Goal: Task Accomplishment & Management: Use online tool/utility

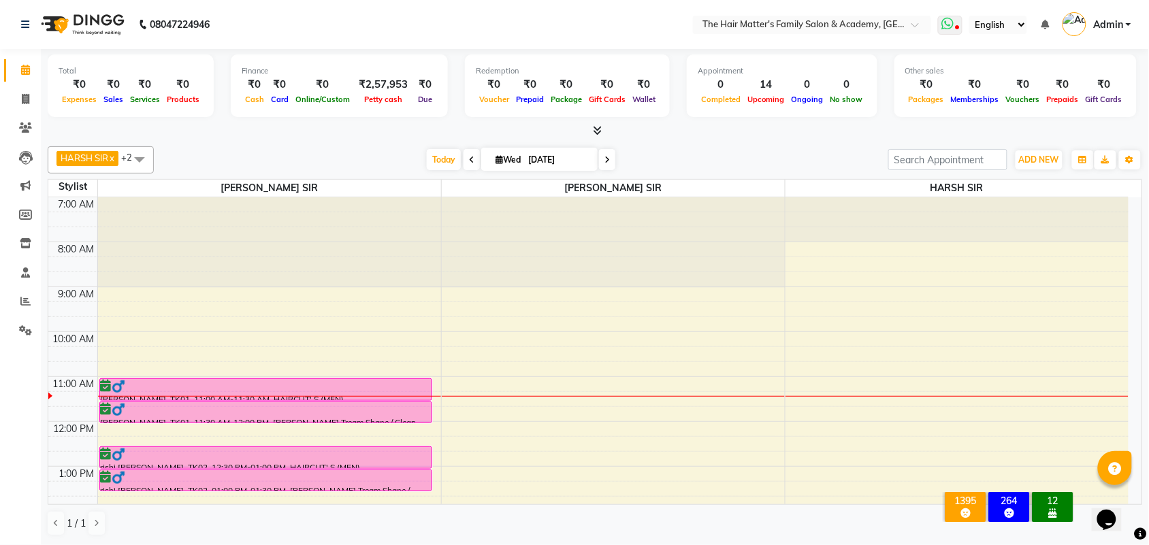
click at [950, 26] on icon at bounding box center [948, 24] width 12 height 14
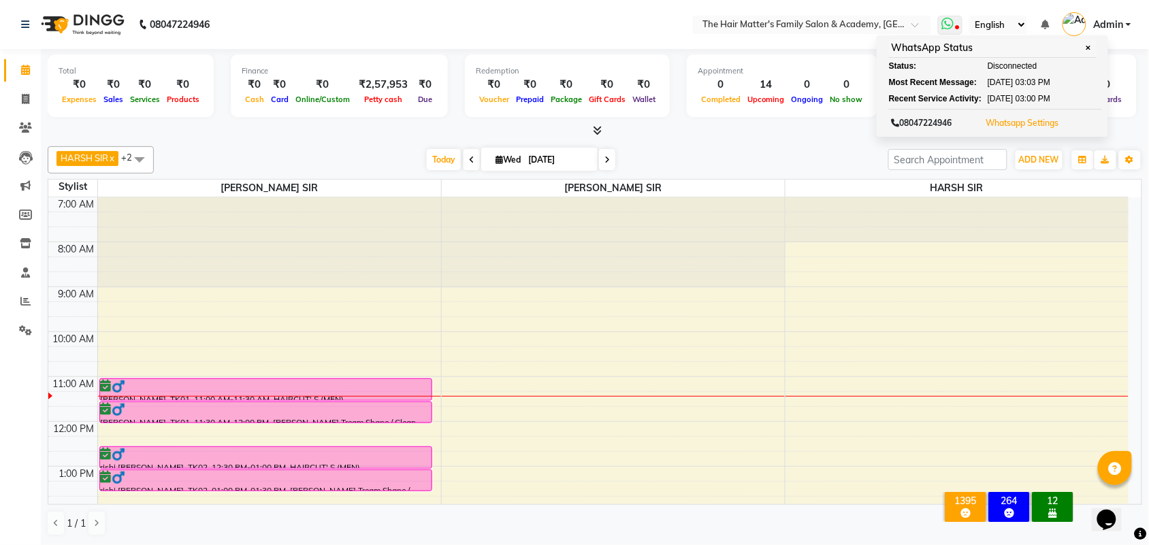
click at [1000, 130] on button "Whatsapp Settings" at bounding box center [1023, 123] width 80 height 19
click at [1002, 118] on link "Whatsapp Settings" at bounding box center [1022, 123] width 73 height 10
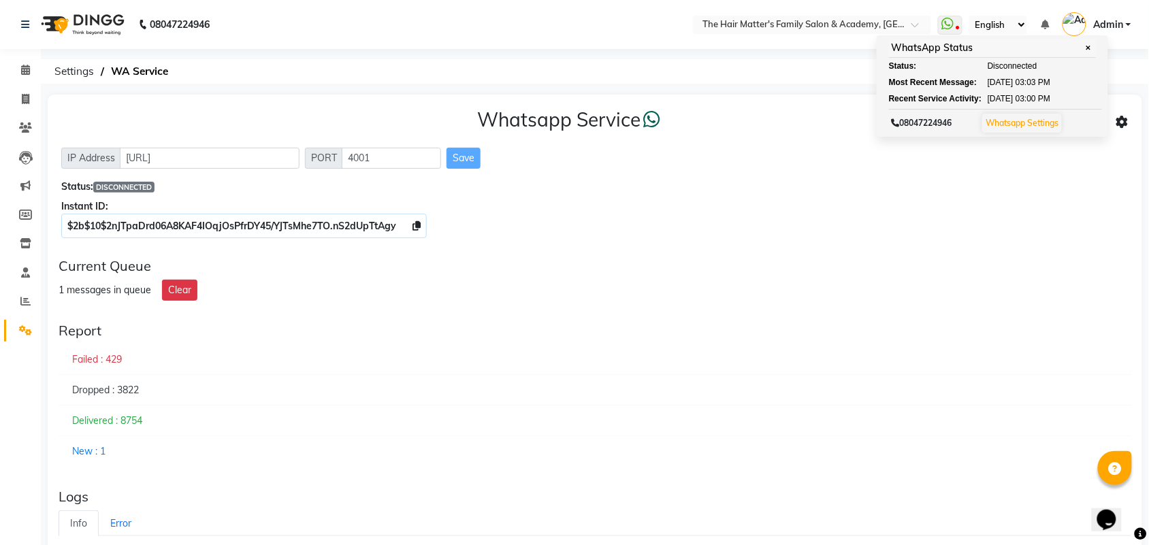
click at [798, 266] on div "Current Queue" at bounding box center [595, 266] width 1073 height 16
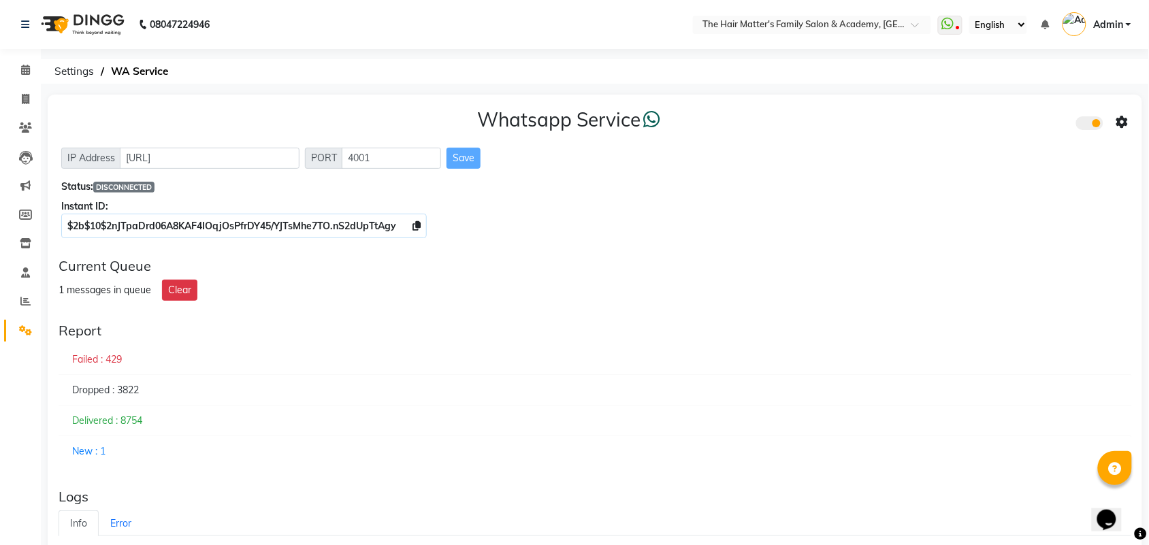
click at [1009, 29] on select "English ENGLISH Español العربية मराठी हिंदी ગુજરાતી தமிழ் 中文" at bounding box center [999, 25] width 58 height 18
click at [949, 24] on icon at bounding box center [948, 24] width 12 height 14
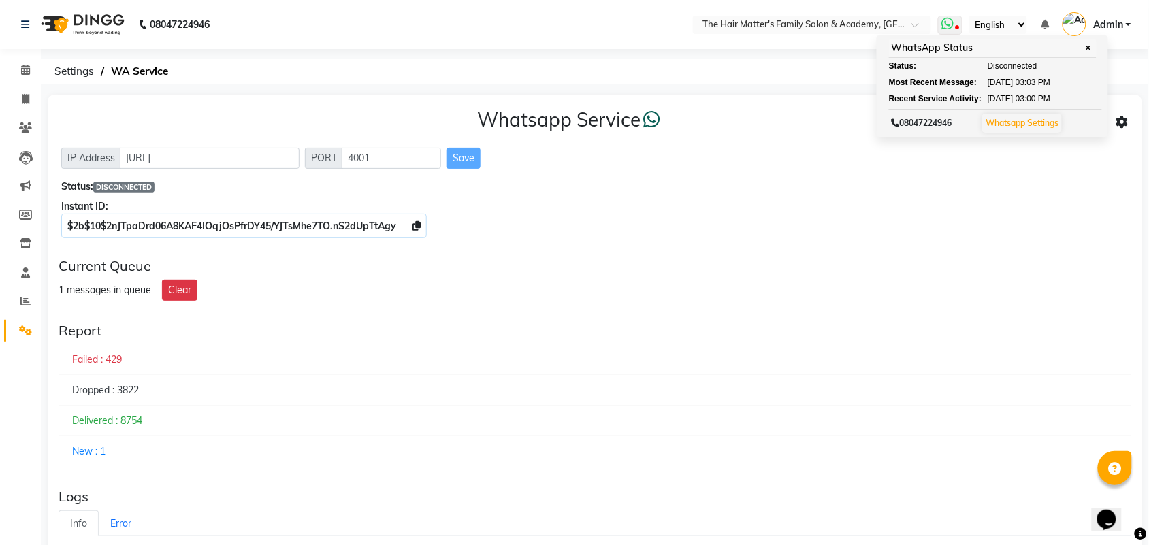
click at [1014, 82] on span "[DATE]" at bounding box center [1001, 82] width 26 height 12
click at [1014, 94] on span "[DATE]" at bounding box center [1001, 99] width 26 height 12
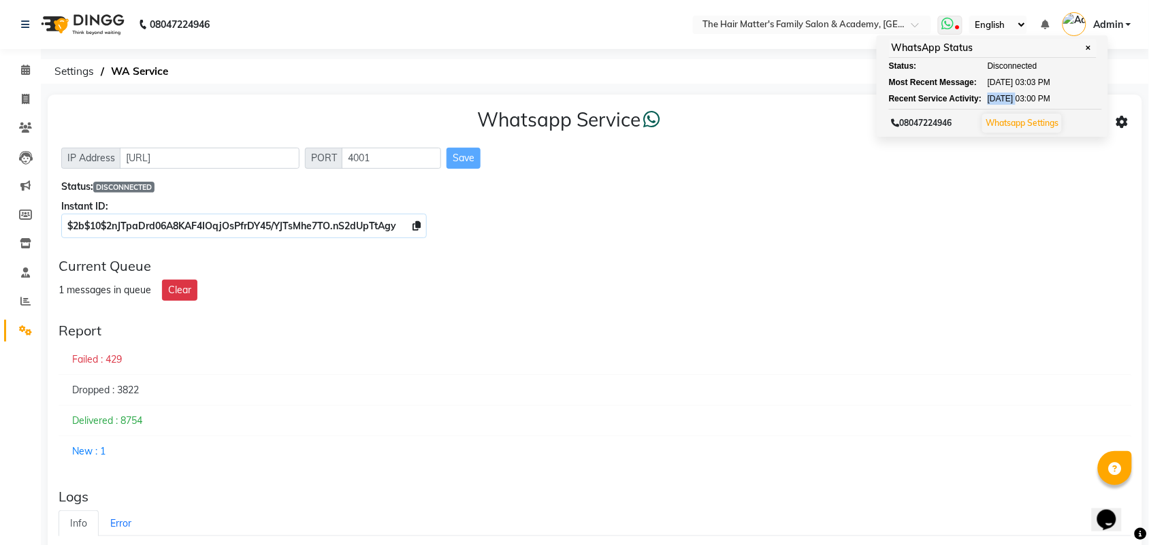
click at [1014, 94] on span "[DATE]" at bounding box center [1001, 99] width 26 height 12
click at [1043, 93] on span "03:00 PM" at bounding box center [1033, 99] width 35 height 12
click at [1045, 93] on span "03:00 PM" at bounding box center [1033, 99] width 35 height 12
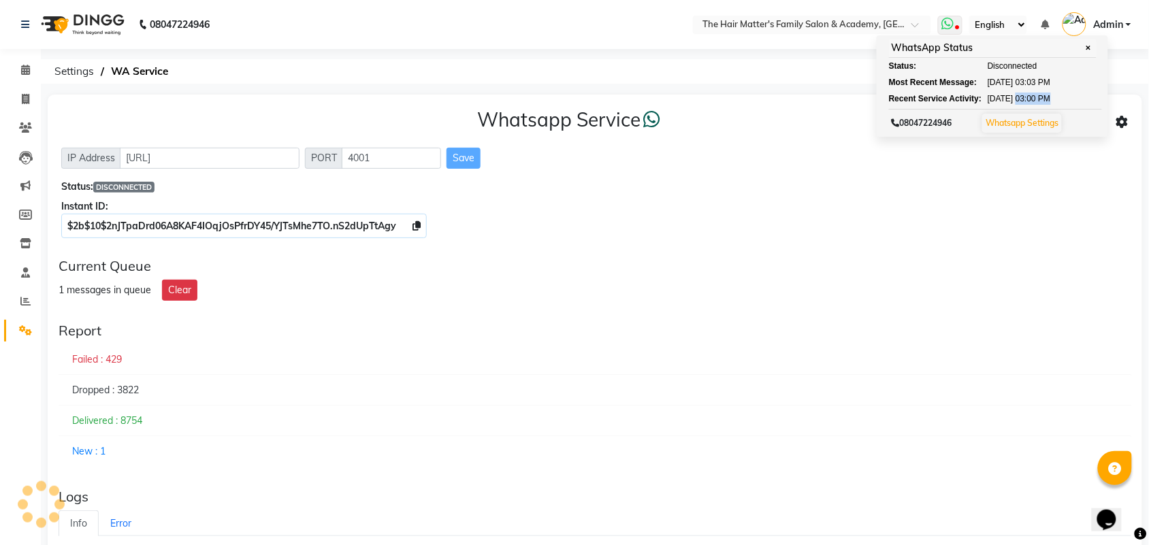
click at [1045, 93] on span "03:00 PM" at bounding box center [1033, 99] width 35 height 12
click at [1039, 94] on span "03:00 PM" at bounding box center [1033, 99] width 35 height 12
click at [1036, 97] on span "03:00 PM" at bounding box center [1033, 99] width 35 height 12
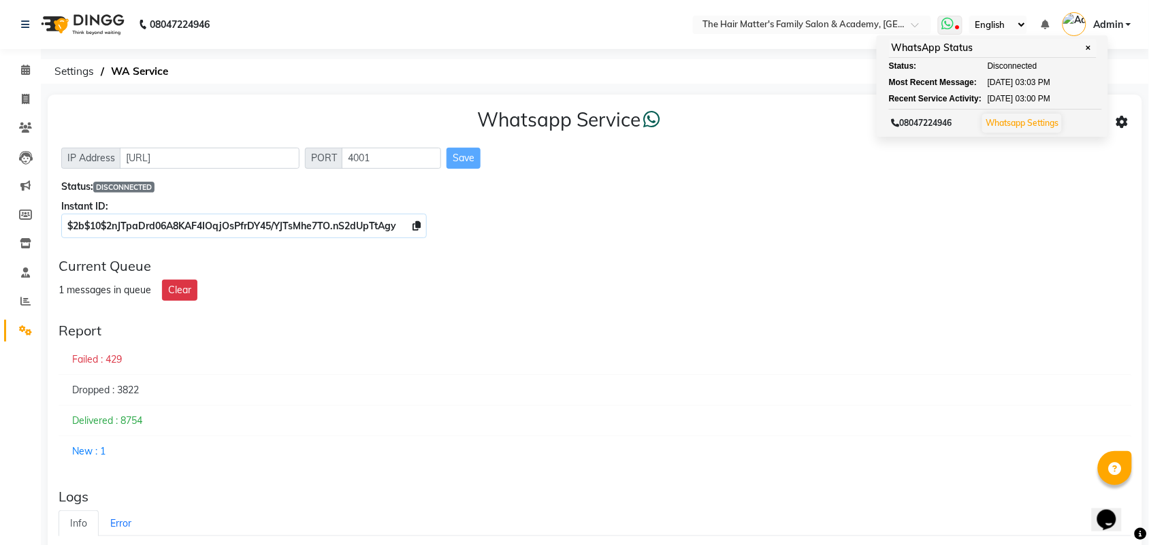
click at [1006, 99] on span "[DATE]" at bounding box center [1001, 99] width 26 height 12
click at [1005, 101] on span "[DATE]" at bounding box center [1001, 99] width 26 height 12
click at [1006, 101] on span "[DATE]" at bounding box center [1001, 99] width 26 height 12
click at [1010, 101] on span "[DATE]" at bounding box center [1001, 99] width 26 height 12
click at [1014, 101] on span "[DATE]" at bounding box center [1001, 99] width 26 height 12
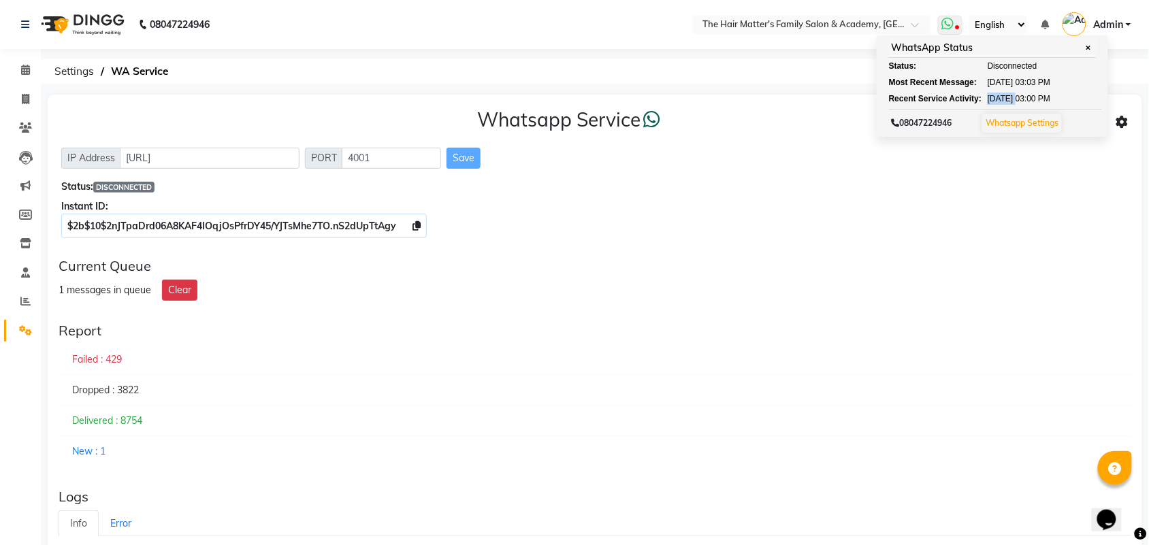
click at [1014, 101] on span "[DATE]" at bounding box center [1001, 99] width 26 height 12
click at [1027, 102] on div "Recent Service Activity: [DATE] 03:00 PM" at bounding box center [993, 99] width 208 height 12
click at [1033, 102] on span "03:00 PM" at bounding box center [1033, 99] width 35 height 12
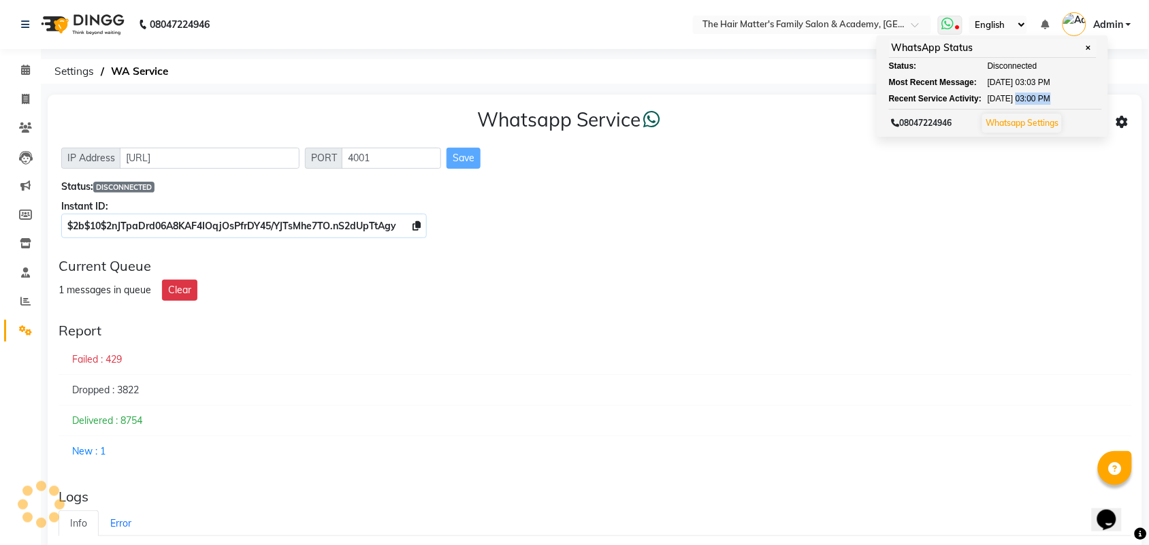
click at [1033, 102] on span "03:00 PM" at bounding box center [1033, 99] width 35 height 12
click at [1014, 101] on span "[DATE]" at bounding box center [1001, 99] width 26 height 12
drag, startPoint x: 1019, startPoint y: 101, endPoint x: 1032, endPoint y: 102, distance: 13.0
click at [1014, 101] on span "[DATE]" at bounding box center [1001, 99] width 26 height 12
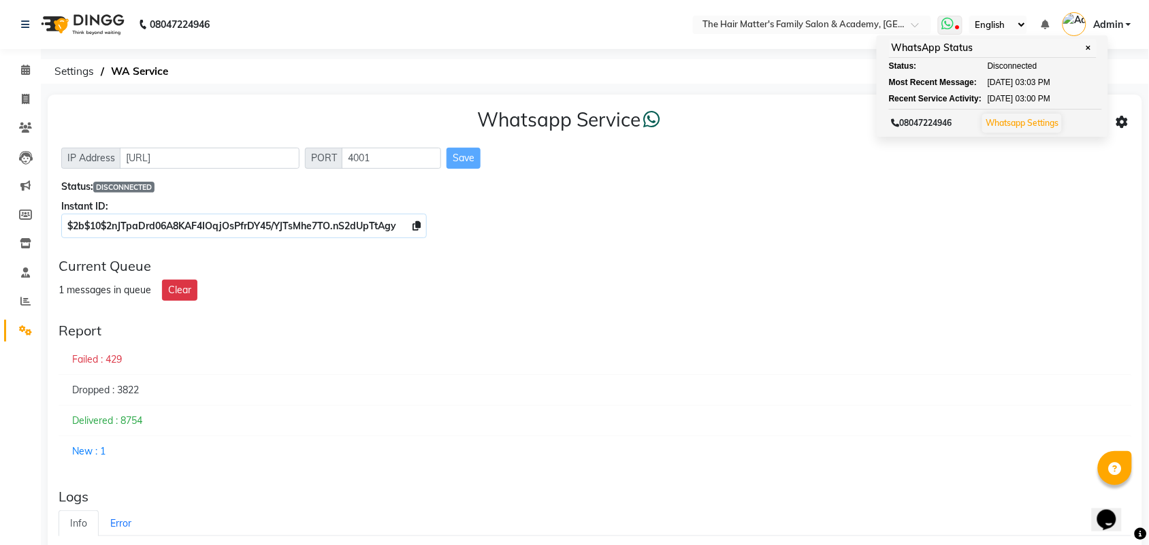
click at [1040, 101] on span "03:00 PM" at bounding box center [1033, 99] width 35 height 12
click at [1014, 101] on span "[DATE]" at bounding box center [1001, 99] width 26 height 12
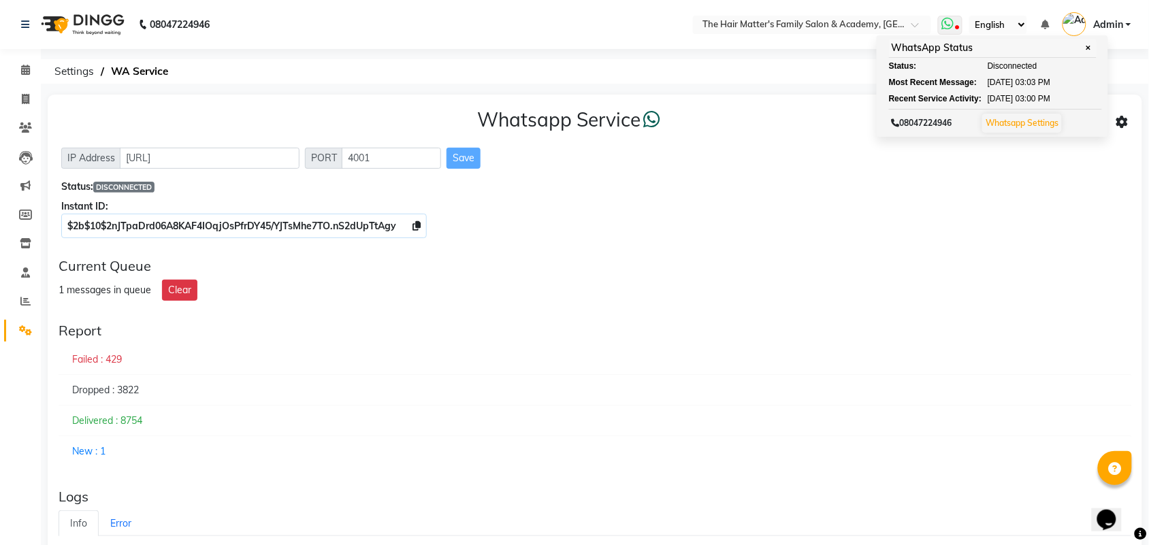
click at [1051, 104] on span "03:00 PM" at bounding box center [1033, 99] width 35 height 12
click at [1014, 104] on span "[DATE]" at bounding box center [1001, 99] width 26 height 12
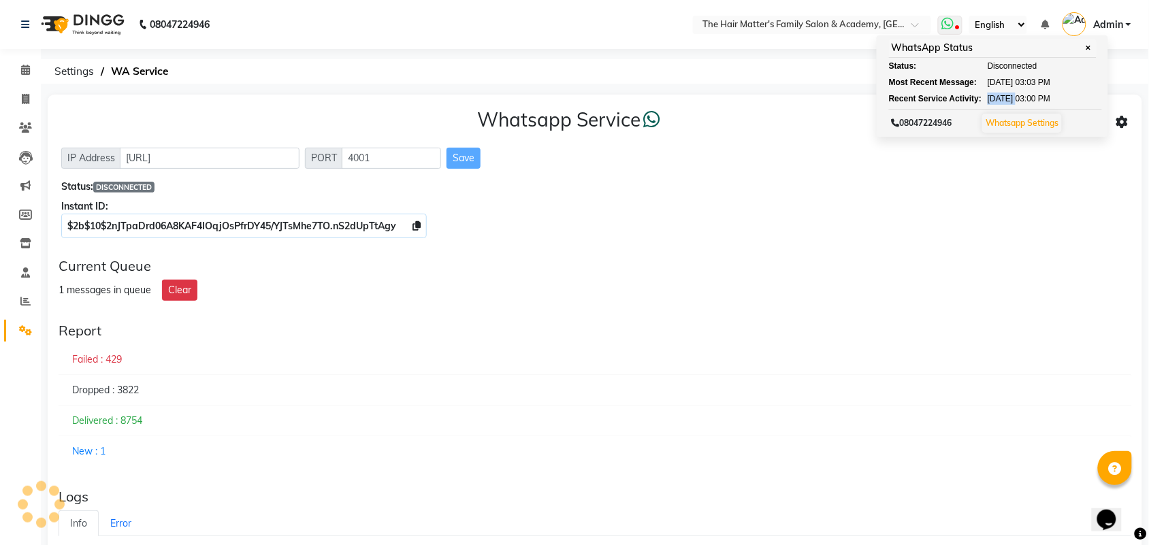
click at [1014, 104] on span "[DATE]" at bounding box center [1001, 99] width 26 height 12
click at [1089, 46] on span "✕" at bounding box center [1089, 48] width 12 height 10
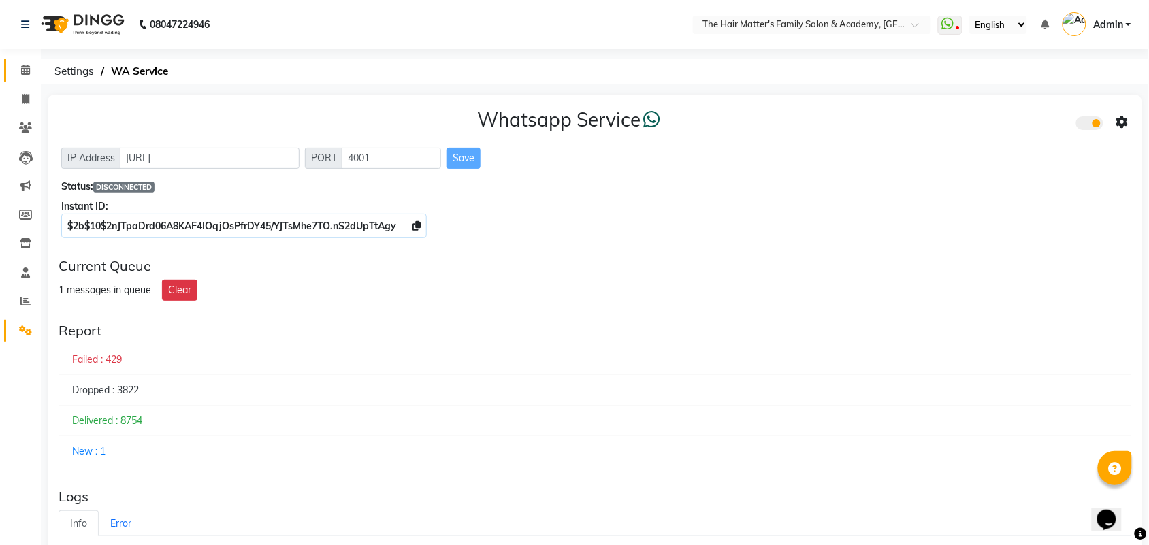
click at [9, 80] on link "Calendar" at bounding box center [20, 70] width 33 height 22
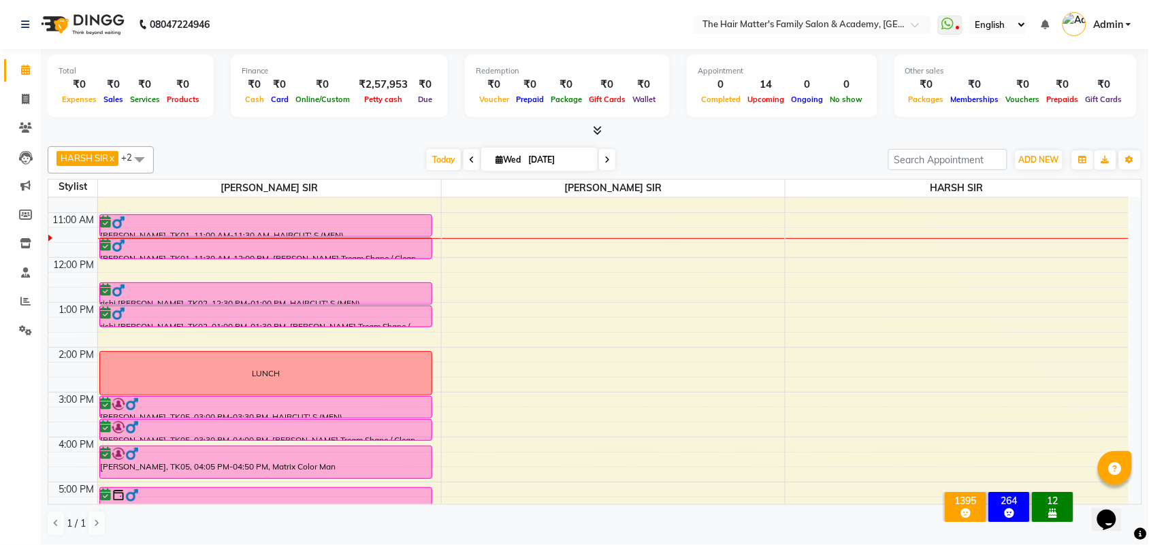
scroll to position [137, 0]
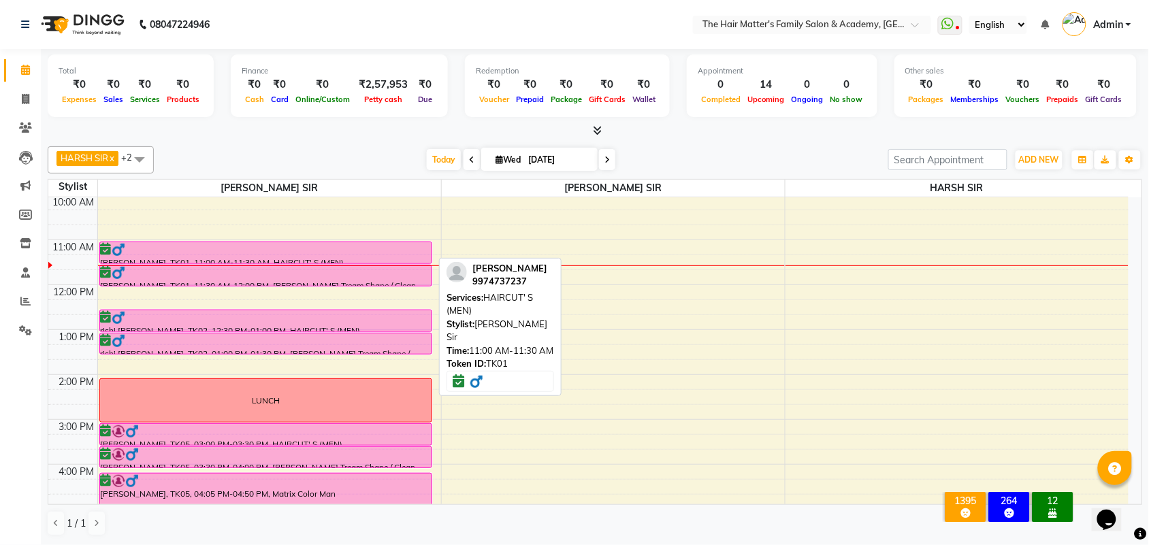
click at [259, 257] on div "[PERSON_NAME], TK01, 11:00 AM-11:30 AM, HAIRCUT' S (MEN)" at bounding box center [266, 252] width 332 height 21
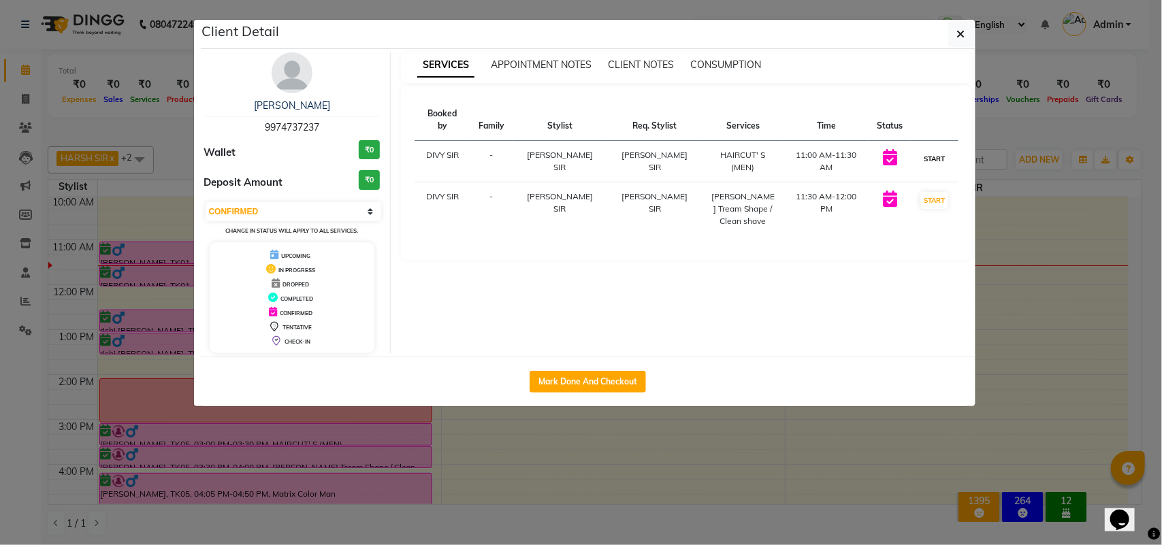
click at [933, 150] on button "START" at bounding box center [935, 158] width 28 height 17
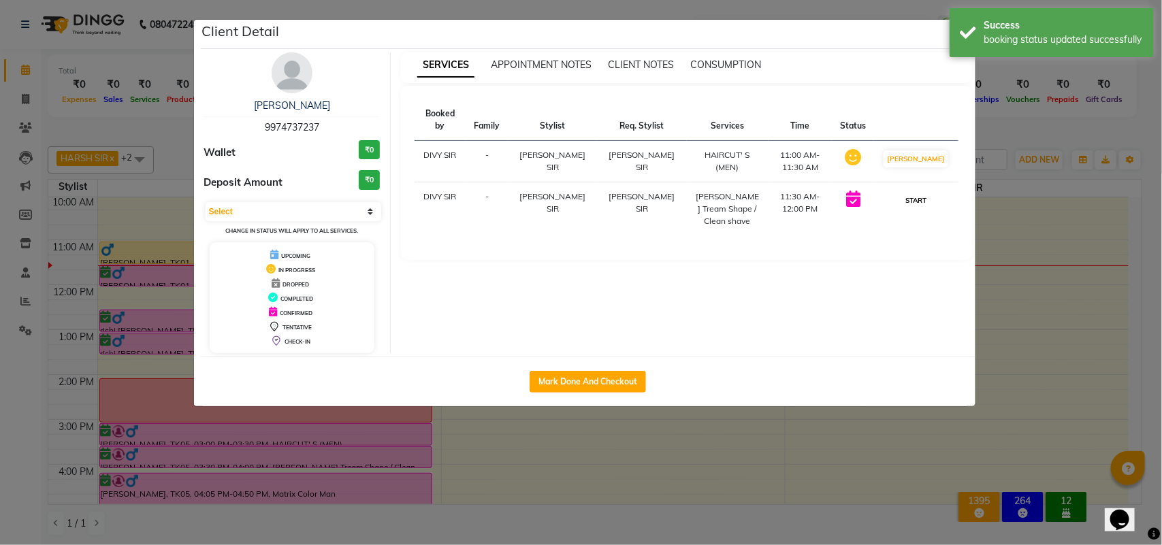
click at [923, 192] on button "START" at bounding box center [916, 200] width 28 height 17
select select "1"
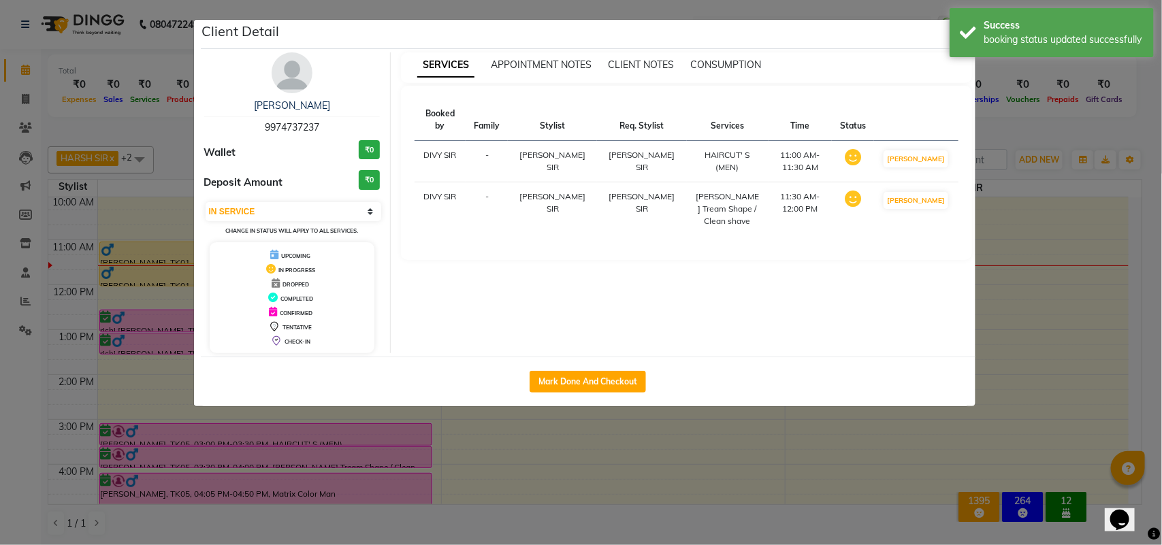
click at [1011, 186] on ngb-modal-window "Client Detail [PERSON_NAME] 9974737237 Wallet ₹0 Deposit Amount ₹0 Select IN SE…" at bounding box center [581, 272] width 1162 height 545
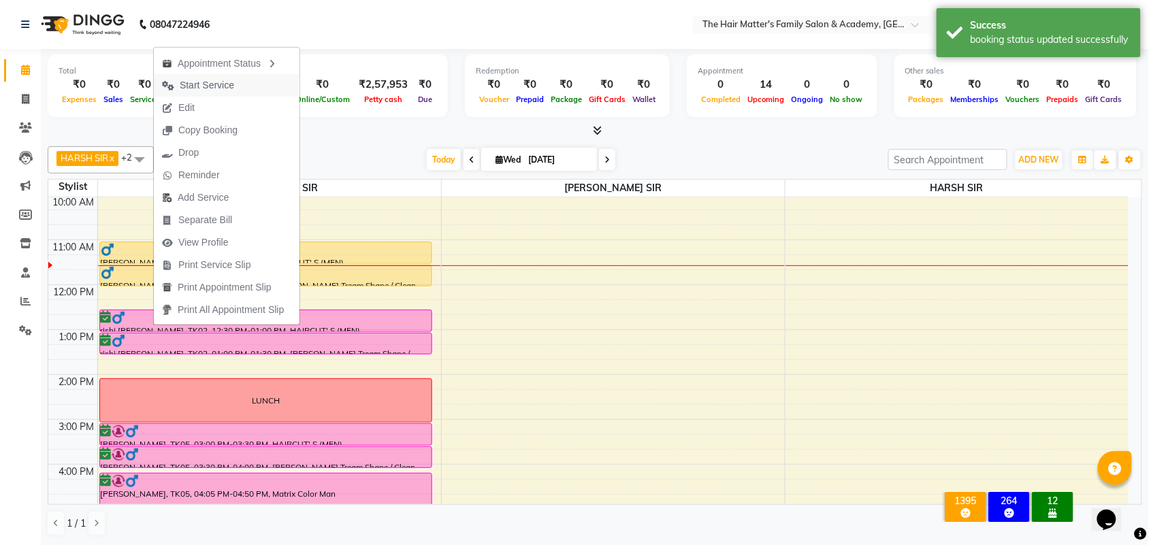
drag, startPoint x: 212, startPoint y: 59, endPoint x: 216, endPoint y: 91, distance: 32.2
click at [216, 91] on ul "Appointment Status Start Service Edit Copy Booking Drop Reminder Add Service Se…" at bounding box center [226, 186] width 147 height 279
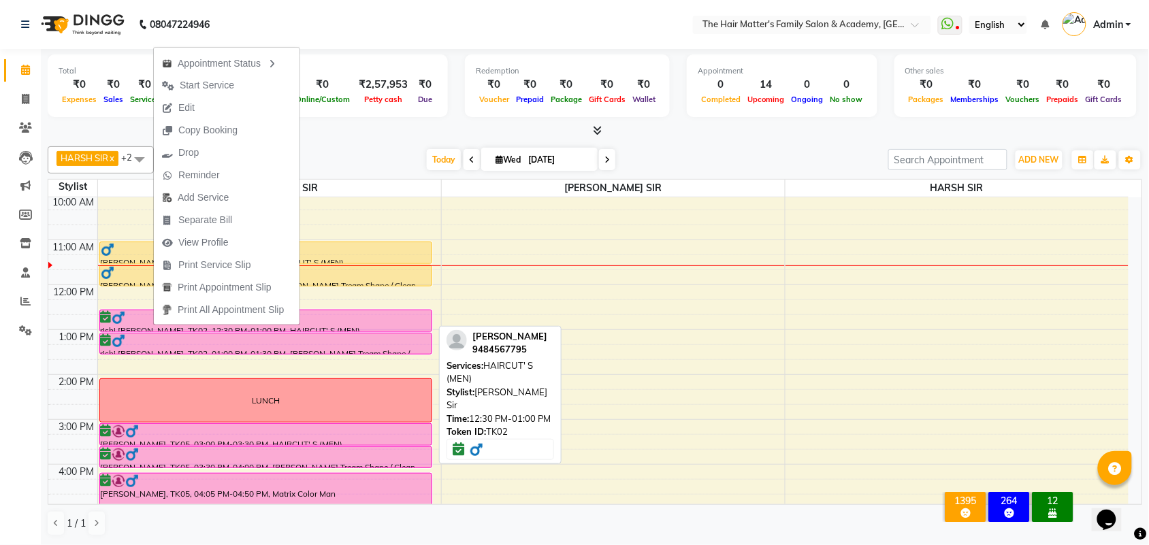
click at [335, 320] on div at bounding box center [266, 318] width 330 height 14
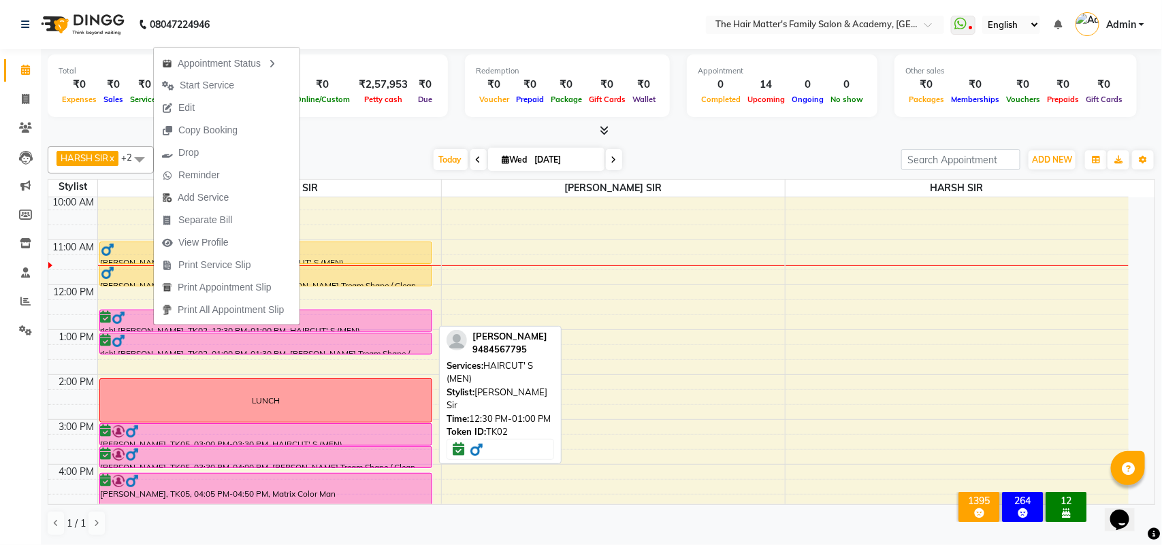
select select "6"
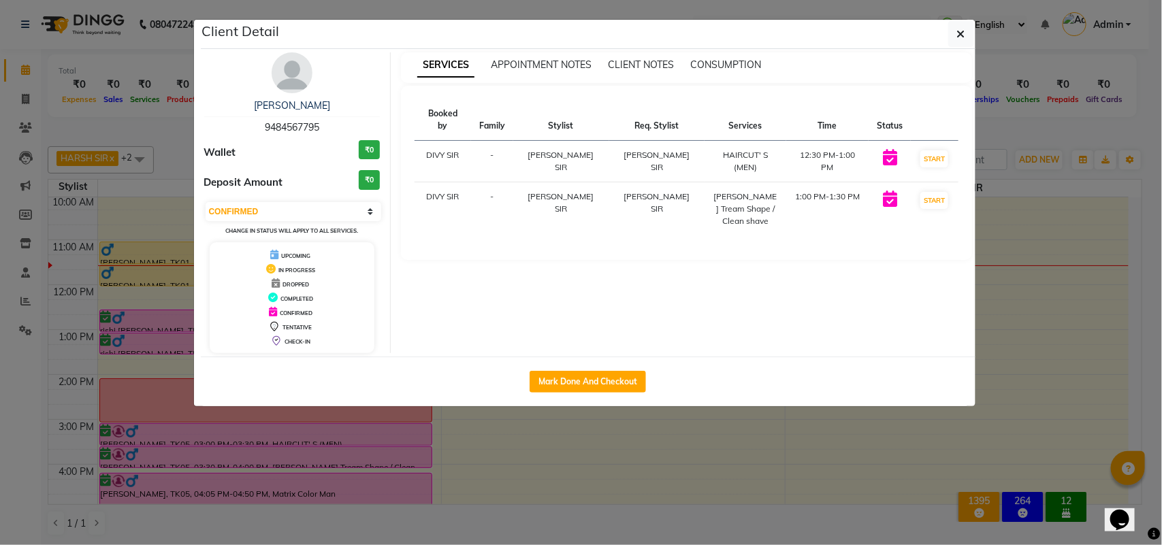
click at [269, 131] on span "9484567795" at bounding box center [292, 127] width 54 height 12
copy span "9484567795"
click at [952, 35] on button "button" at bounding box center [962, 34] width 26 height 26
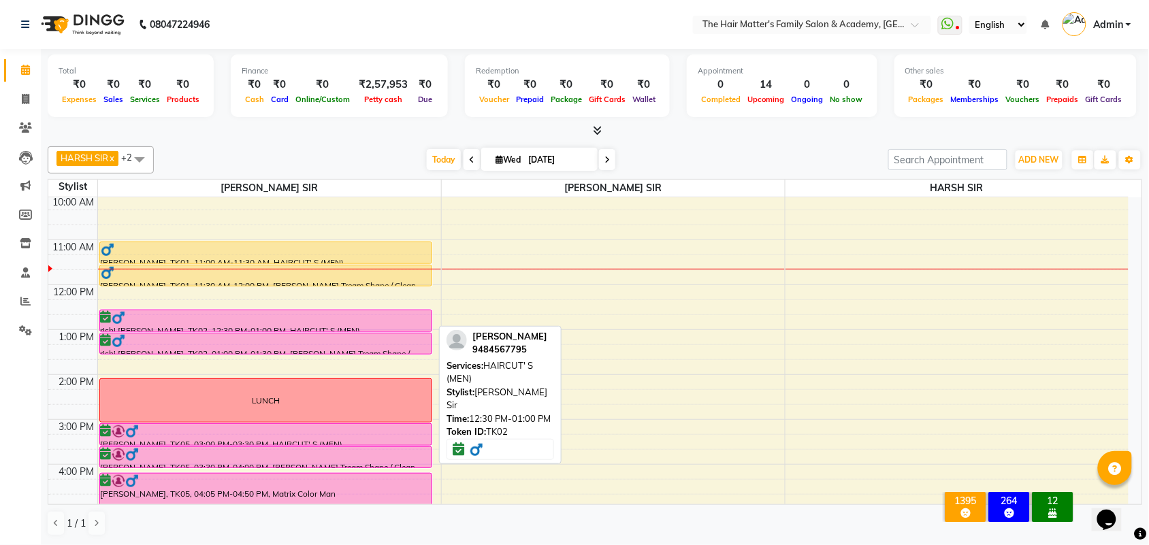
drag, startPoint x: 317, startPoint y: 270, endPoint x: 264, endPoint y: 327, distance: 78.5
click at [264, 327] on div "rishi [PERSON_NAME], TK02, 12:30 PM-01:00 PM, HAIRCUT' S (MEN)" at bounding box center [266, 321] width 332 height 21
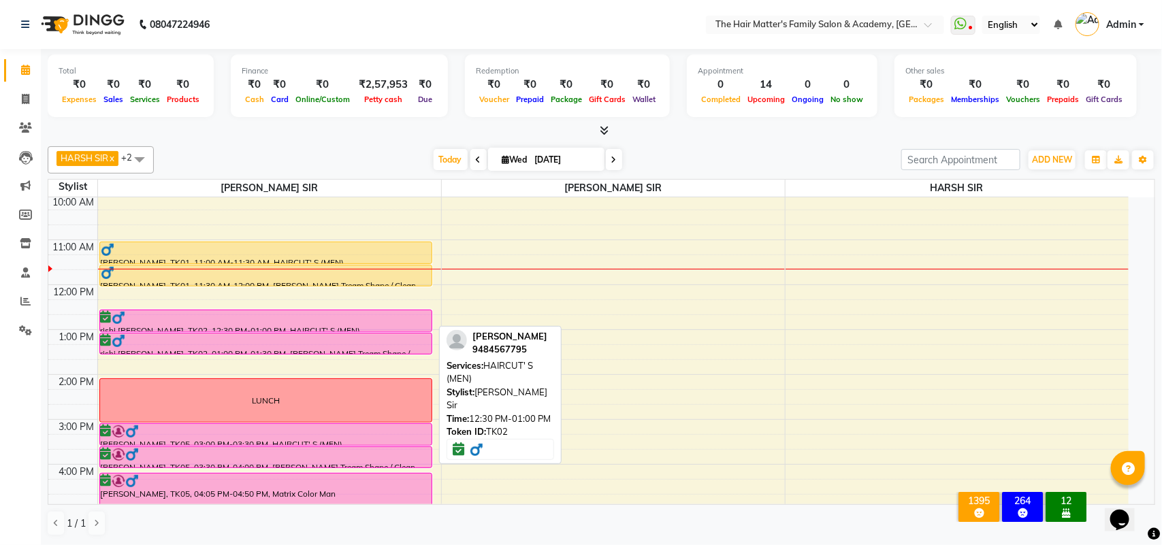
select select "6"
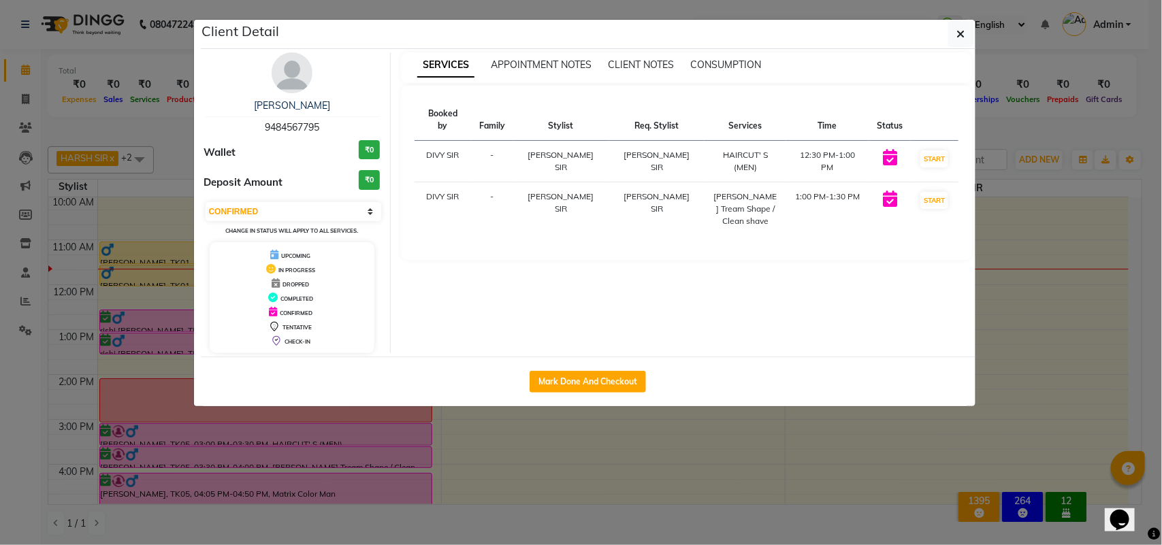
click at [293, 134] on div "[PERSON_NAME] 9484567795" at bounding box center [292, 117] width 176 height 36
copy span "9484567795"
click at [954, 37] on button "button" at bounding box center [962, 34] width 26 height 26
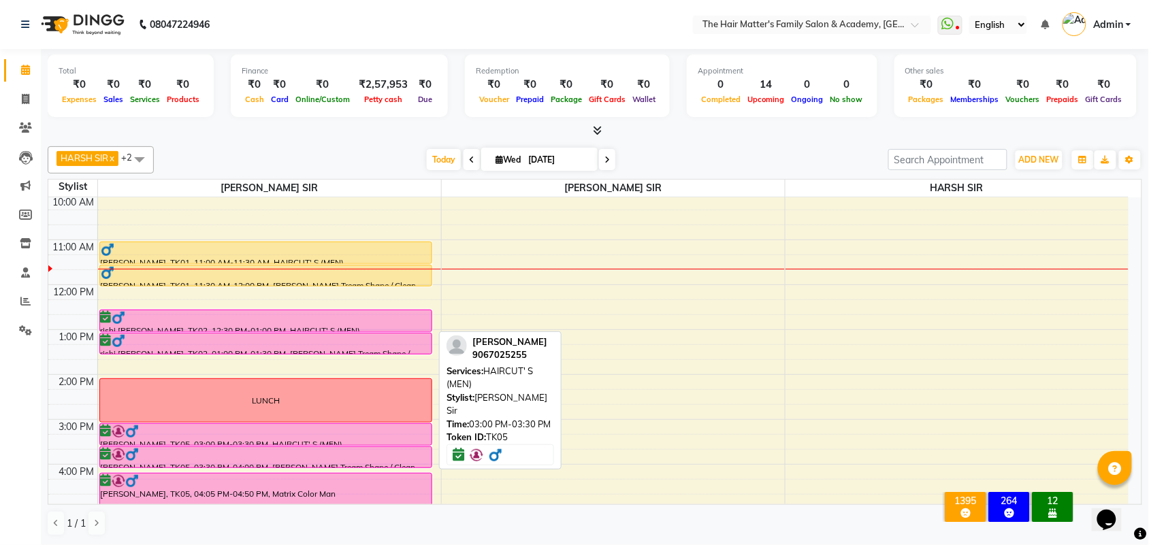
click at [237, 437] on div at bounding box center [266, 432] width 330 height 14
select select "6"
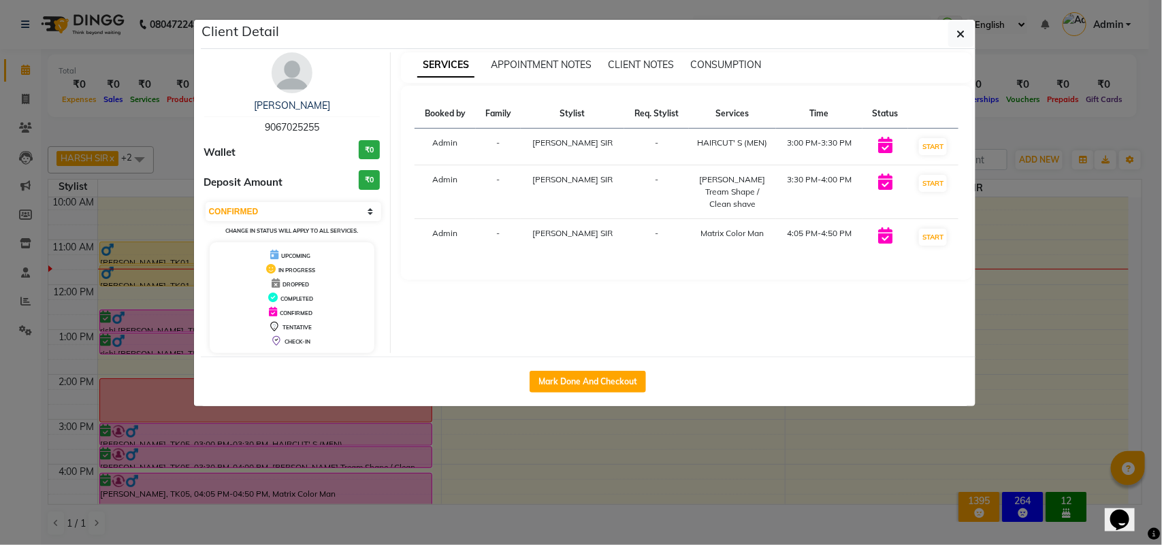
click at [304, 128] on span "9067025255" at bounding box center [292, 127] width 54 height 12
copy span "9067025255"
click at [959, 28] on span "button" at bounding box center [961, 34] width 8 height 14
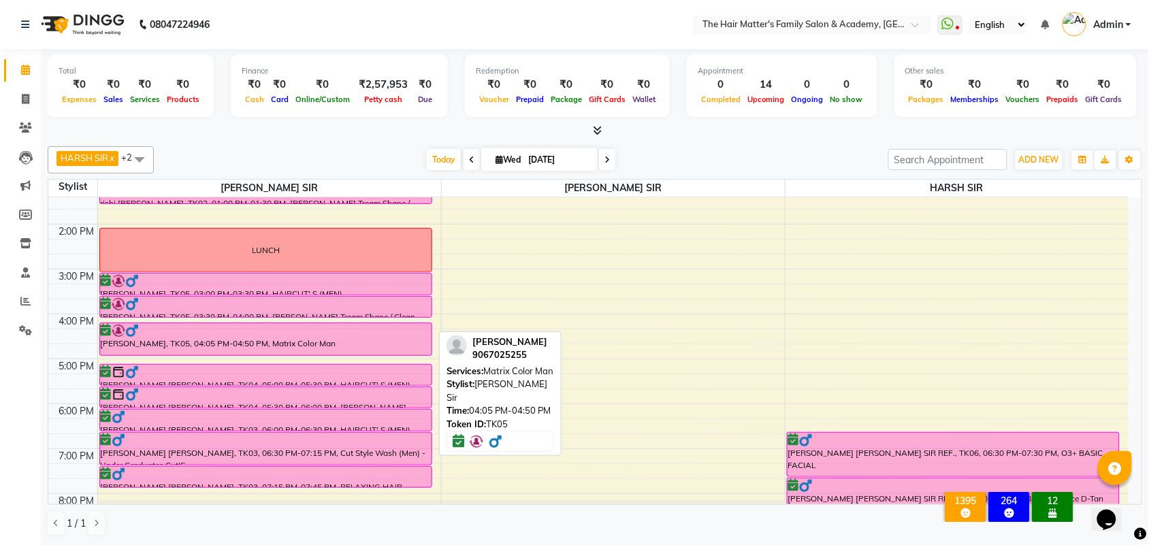
scroll to position [420, 0]
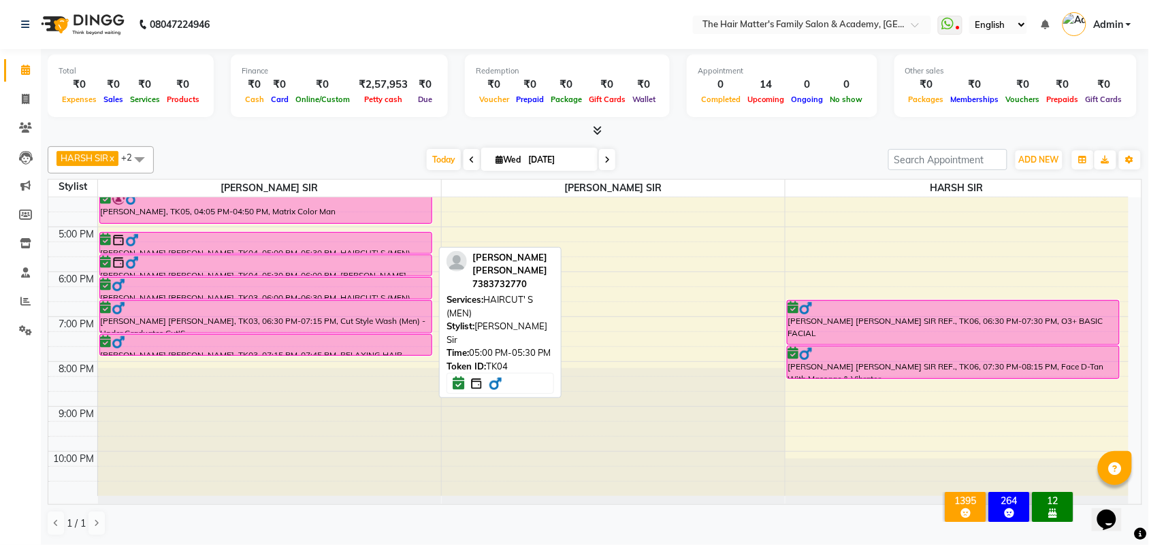
click at [193, 235] on div at bounding box center [266, 241] width 330 height 14
select select "6"
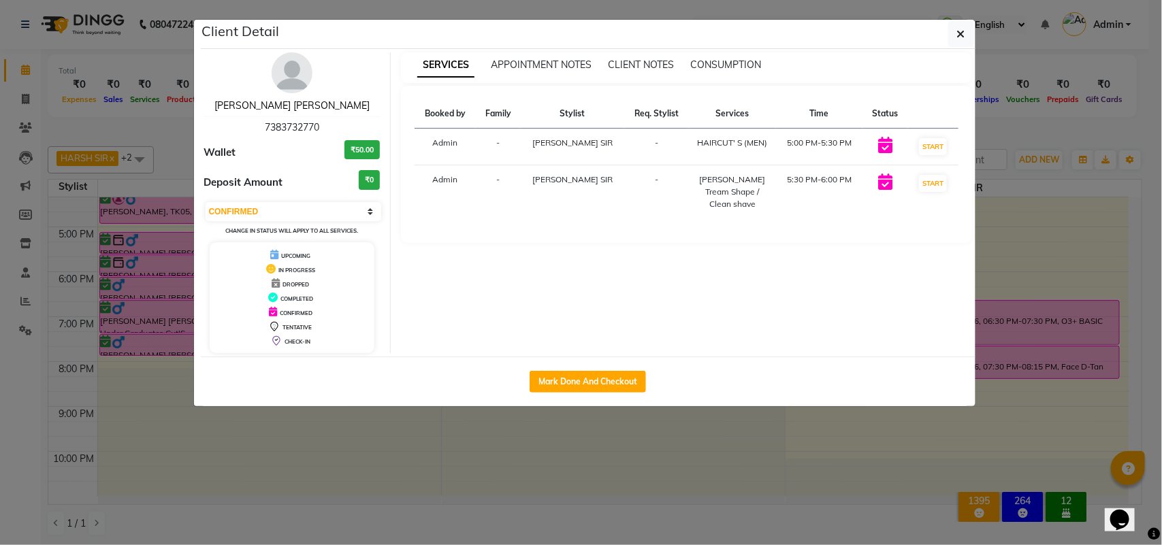
click at [300, 109] on link "[PERSON_NAME] [PERSON_NAME]" at bounding box center [291, 105] width 155 height 12
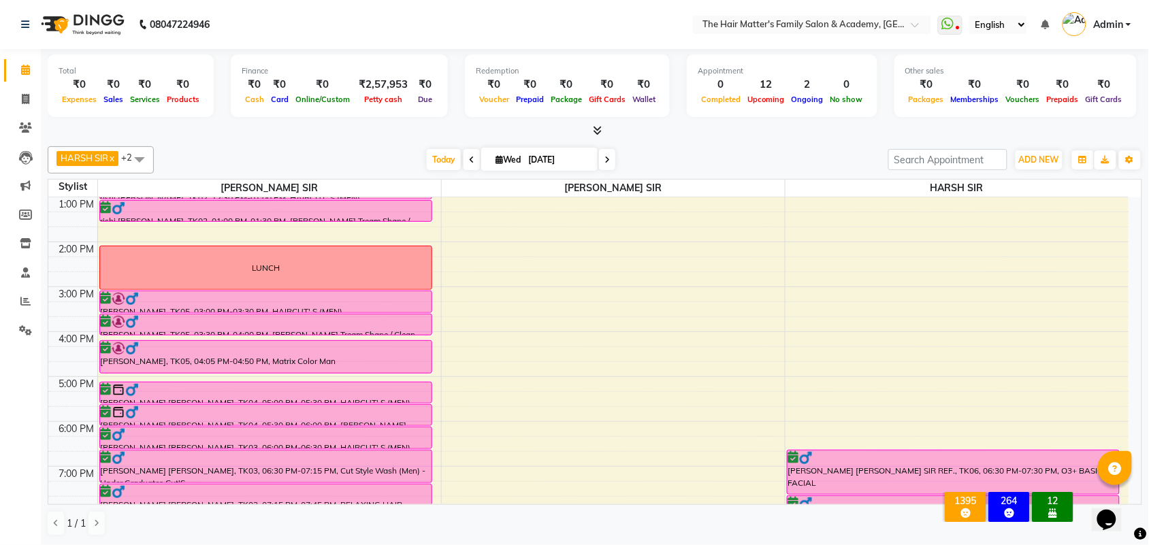
scroll to position [283, 0]
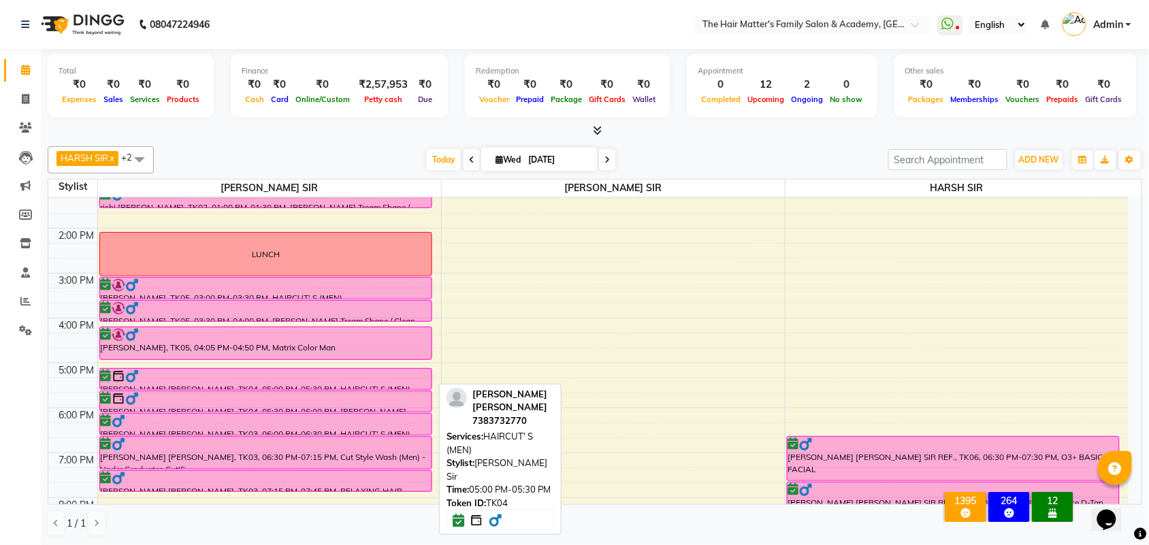
click at [174, 387] on div at bounding box center [266, 389] width 332 height 5
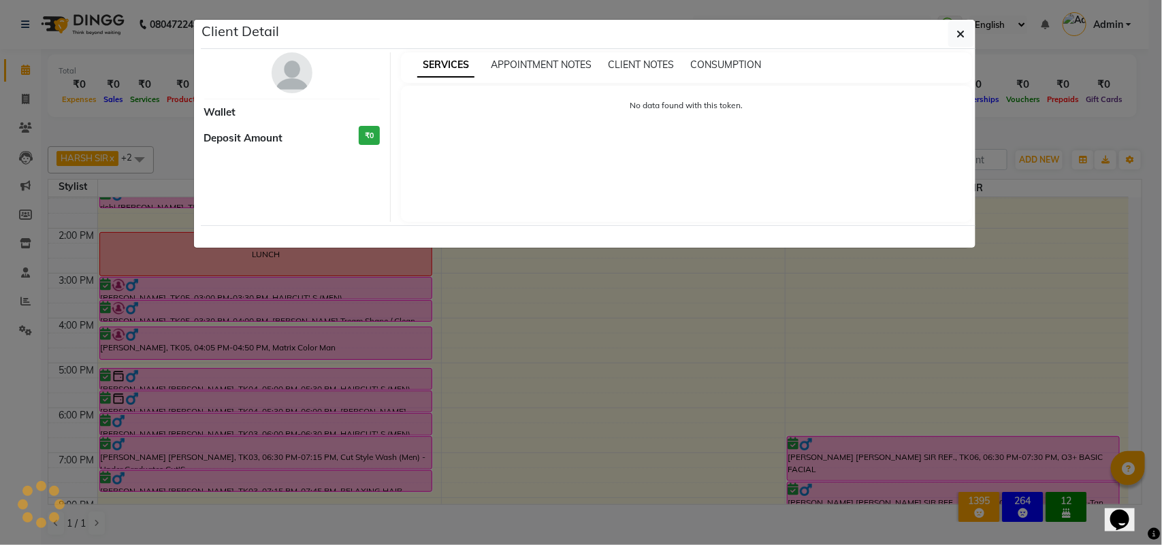
select select "6"
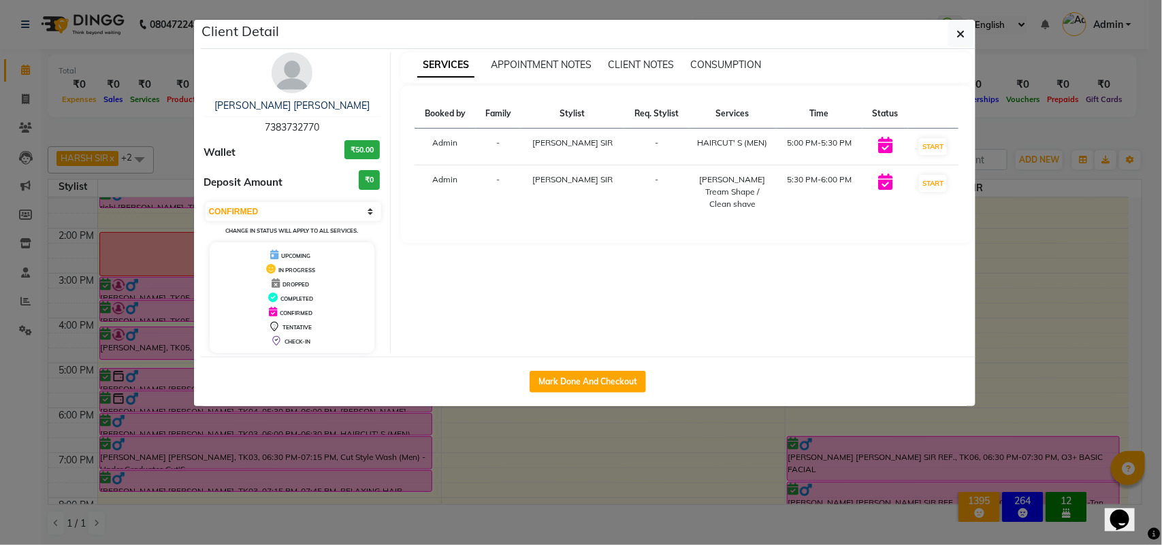
click at [307, 114] on div "[PERSON_NAME] [PERSON_NAME] 7383732770" at bounding box center [292, 117] width 176 height 36
click at [311, 127] on span "7383732770" at bounding box center [292, 127] width 54 height 12
copy span "7383732770"
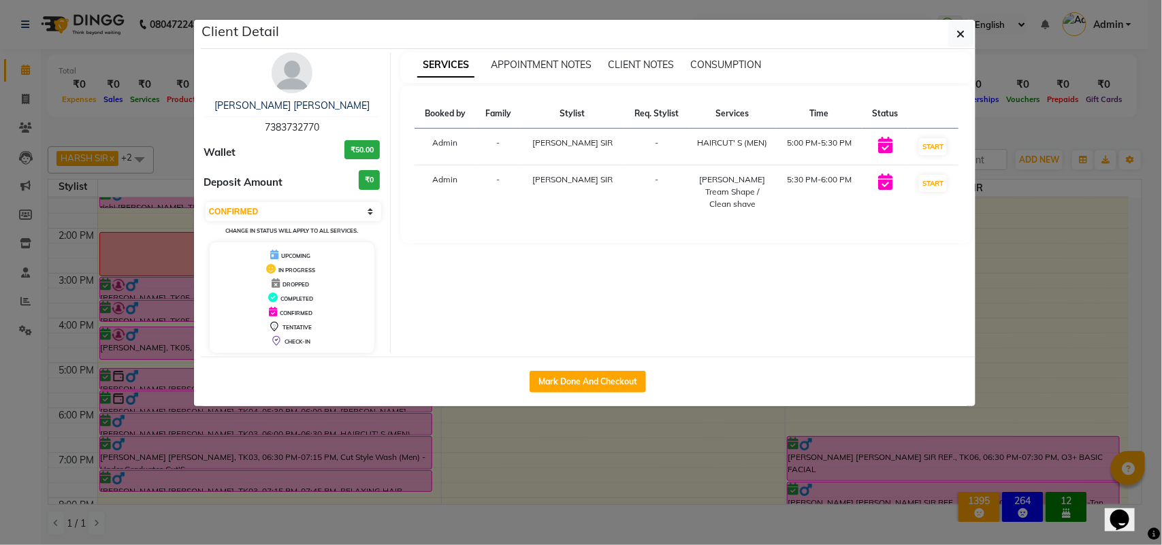
drag, startPoint x: 1022, startPoint y: 164, endPoint x: 780, endPoint y: 227, distance: 250.4
click at [1022, 165] on ngb-modal-window "Client Detail [PERSON_NAME] [PERSON_NAME] 7383732770 Wallet ₹50.00 Deposit Amou…" at bounding box center [581, 272] width 1162 height 545
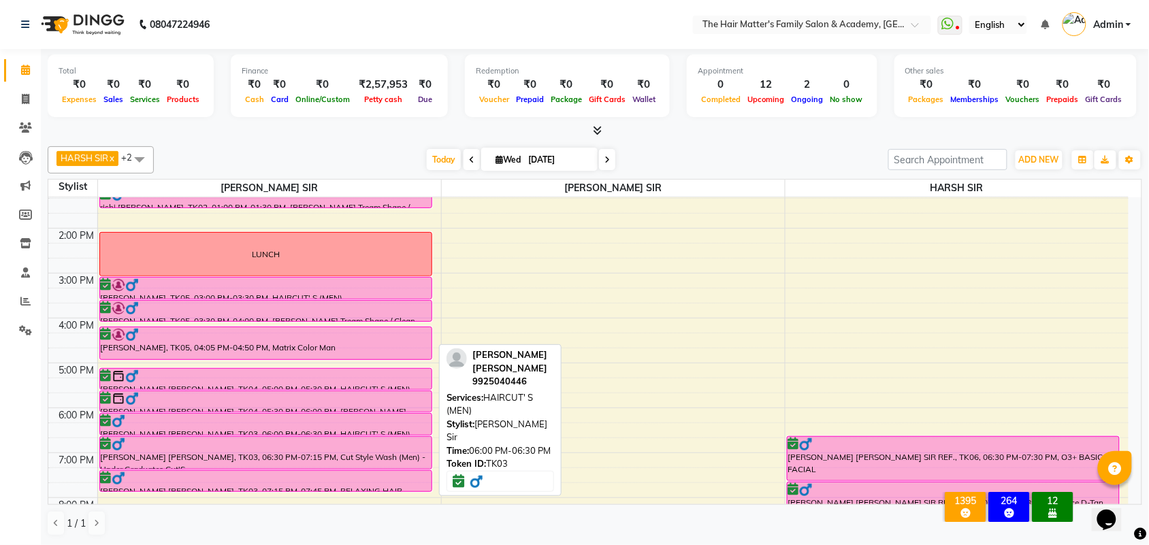
click at [185, 430] on div "[PERSON_NAME] [PERSON_NAME], TK03, 06:00 PM-06:30 PM, HAIRCUT' S (MEN)" at bounding box center [266, 424] width 332 height 21
select select "6"
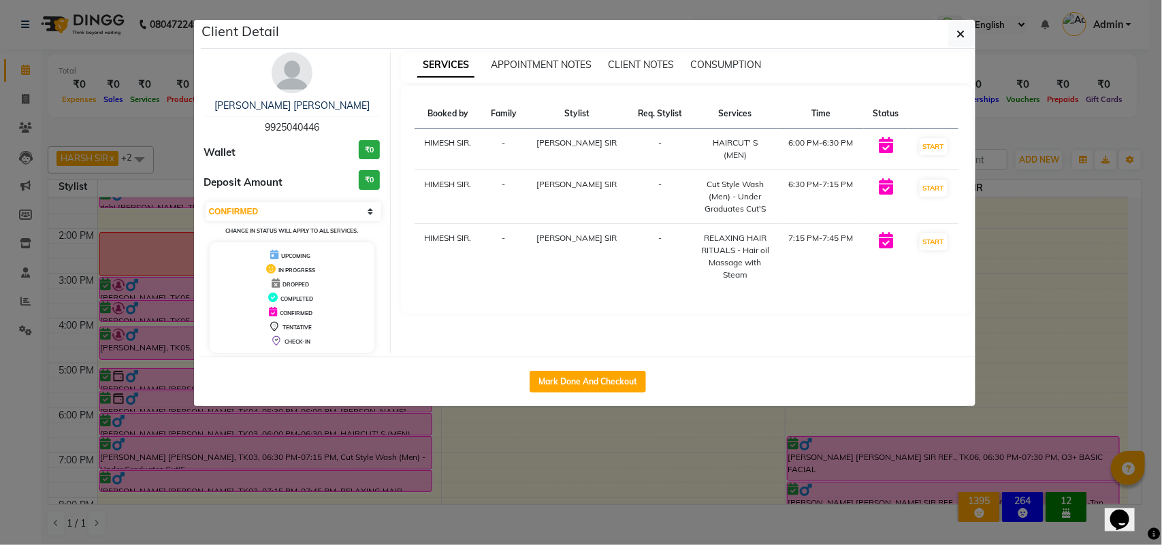
click at [286, 124] on span "9925040446" at bounding box center [292, 127] width 54 height 12
copy span "9925040446"
drag, startPoint x: 952, startPoint y: 37, endPoint x: 961, endPoint y: 77, distance: 40.5
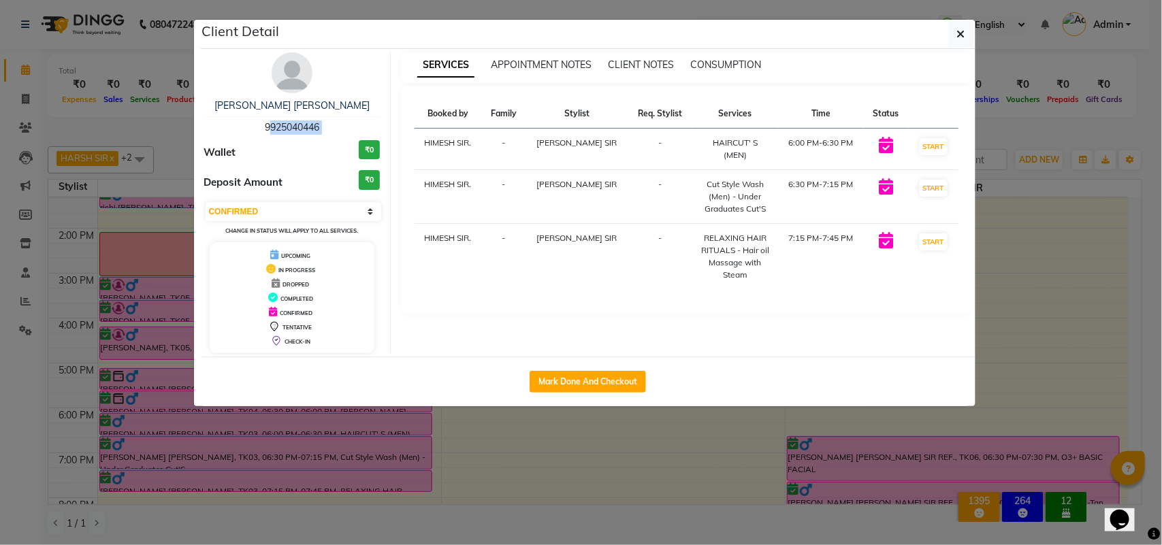
click at [952, 36] on button "button" at bounding box center [962, 34] width 26 height 26
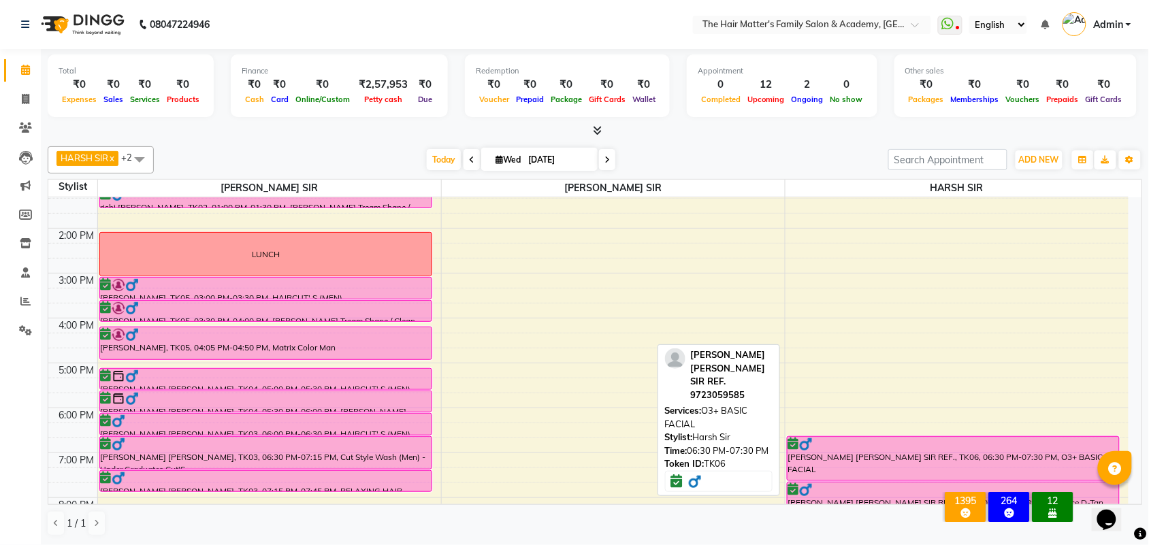
click at [904, 447] on div at bounding box center [954, 445] width 331 height 14
select select "6"
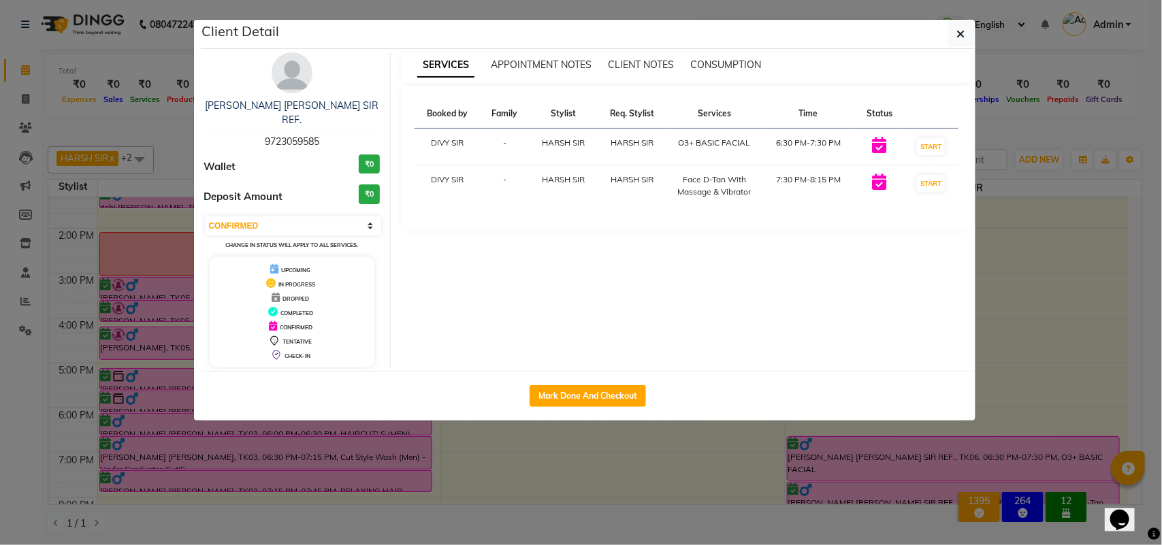
click at [288, 121] on div "[PERSON_NAME] [PERSON_NAME] SIR REF. 9723059585" at bounding box center [292, 124] width 176 height 50
click at [289, 121] on div "[PERSON_NAME] [PERSON_NAME] SIR REF. 9723059585" at bounding box center [292, 124] width 176 height 50
click at [289, 136] on span "9723059585" at bounding box center [292, 142] width 54 height 12
copy span "9723059585"
click at [307, 136] on span "9723059585" at bounding box center [292, 142] width 54 height 12
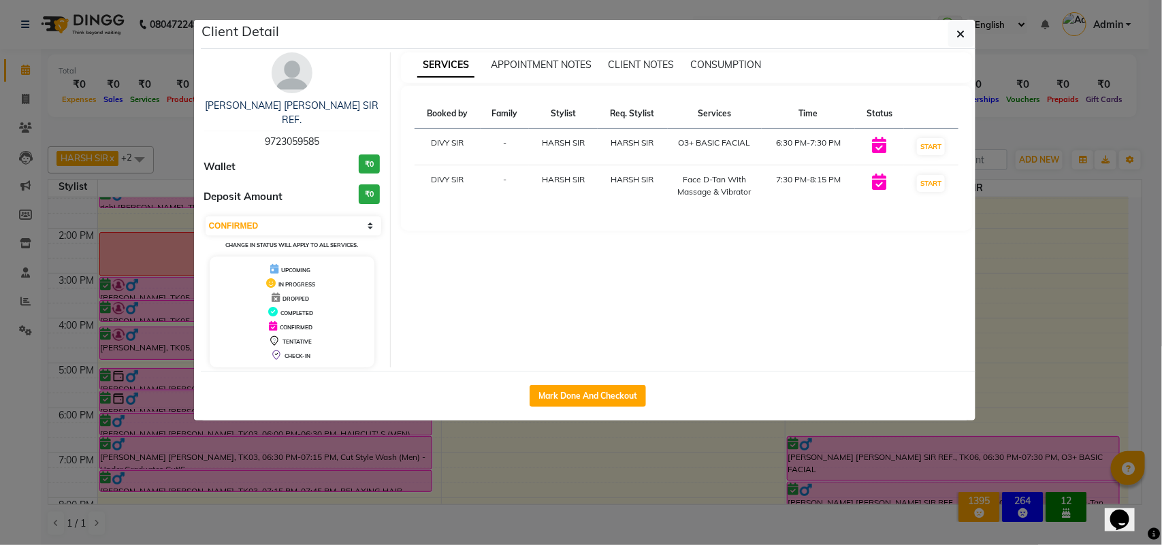
click at [307, 136] on span "9723059585" at bounding box center [292, 142] width 54 height 12
click at [964, 39] on icon "button" at bounding box center [961, 34] width 8 height 11
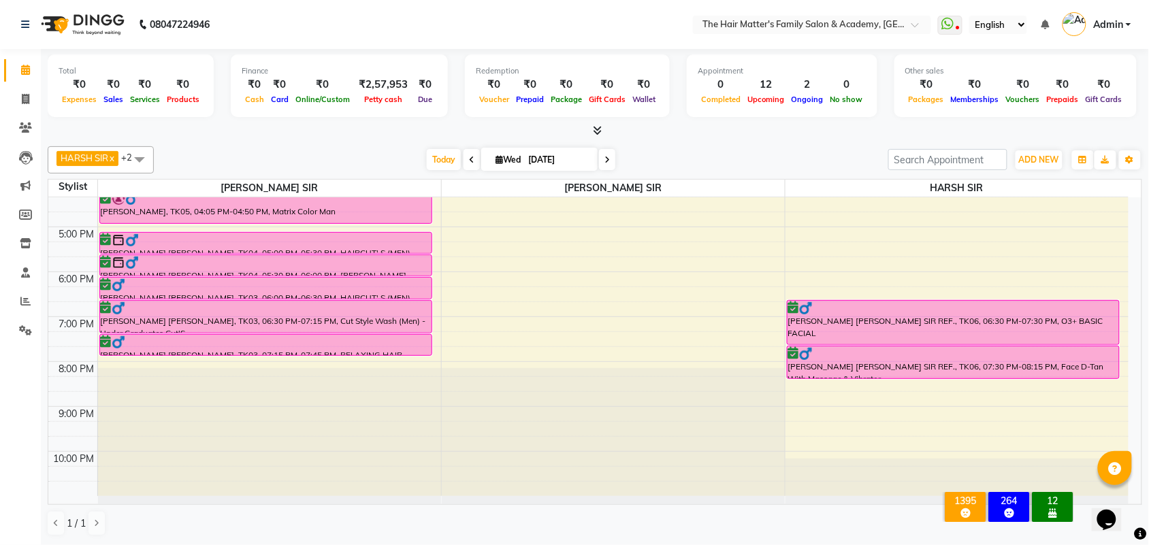
scroll to position [1, 0]
click at [1094, 24] on link "Admin" at bounding box center [1097, 25] width 69 height 22
click at [951, 29] on icon at bounding box center [948, 24] width 12 height 14
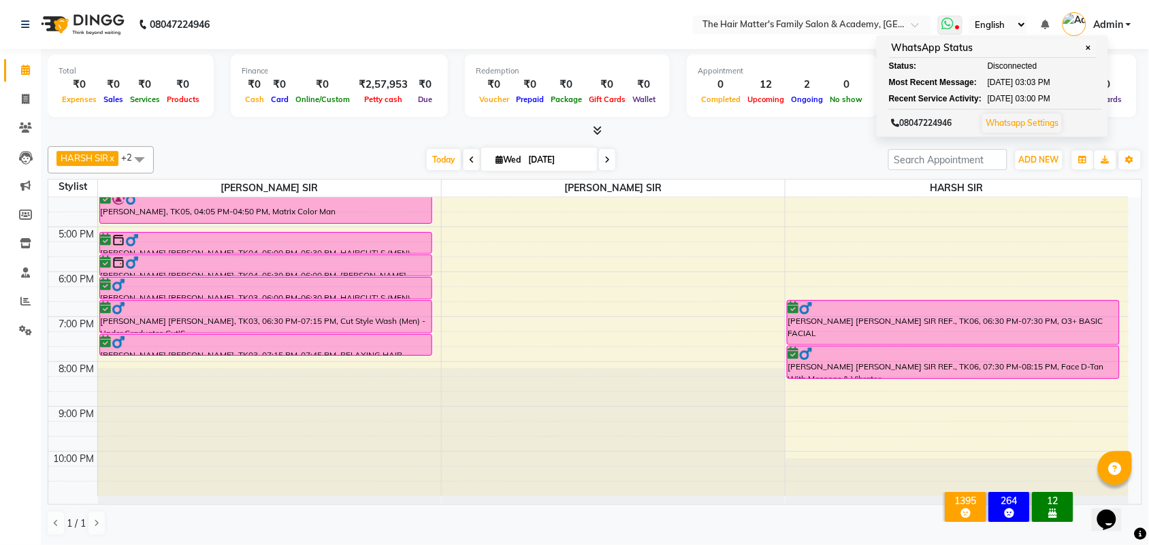
click at [1083, 56] on div "WhatsApp Status ✕" at bounding box center [993, 48] width 208 height 19
click at [1086, 51] on span "✕" at bounding box center [1089, 48] width 12 height 10
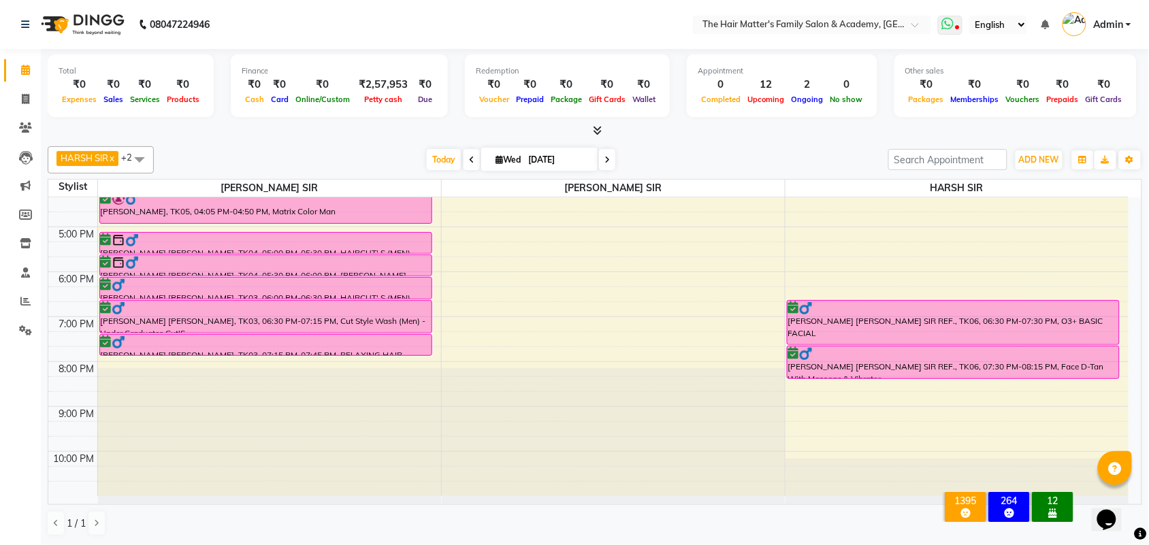
click at [951, 29] on icon at bounding box center [948, 24] width 12 height 14
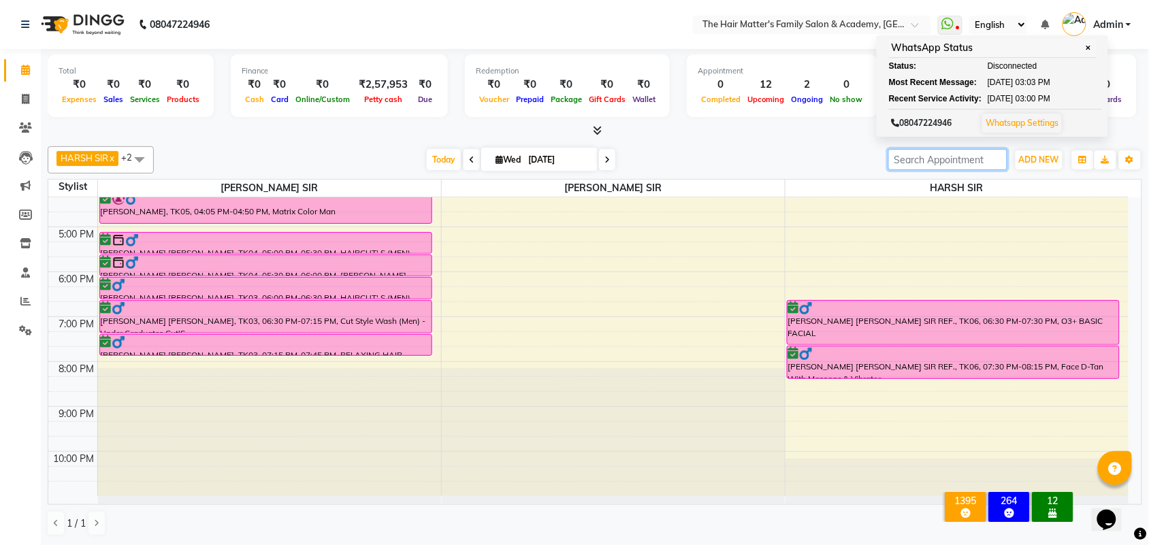
drag, startPoint x: 935, startPoint y: 150, endPoint x: 941, endPoint y: 169, distance: 19.4
click at [935, 150] on input "search" at bounding box center [948, 159] width 119 height 21
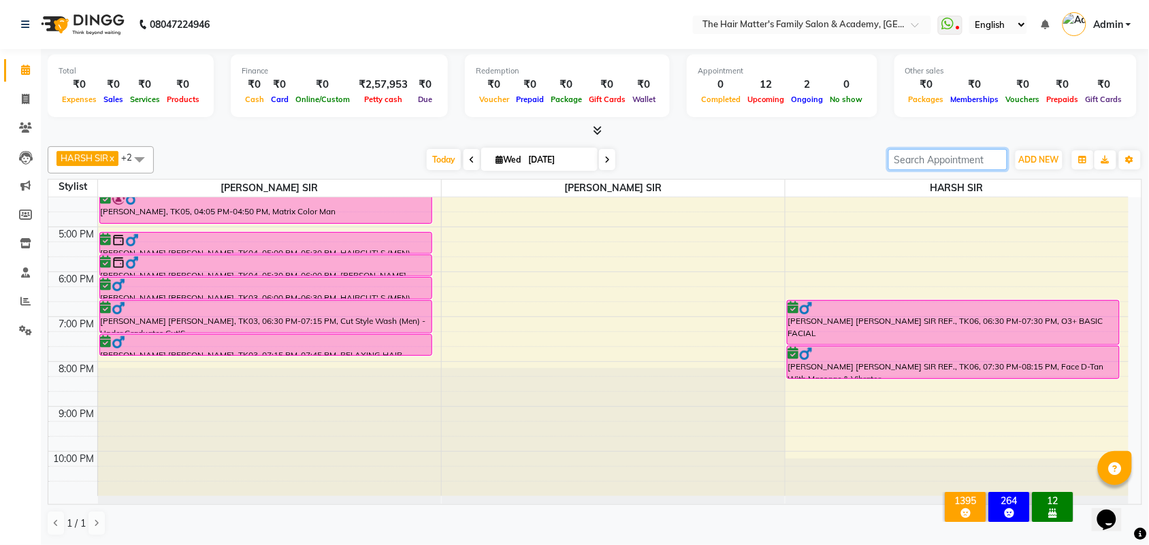
type input "😂😂😂"
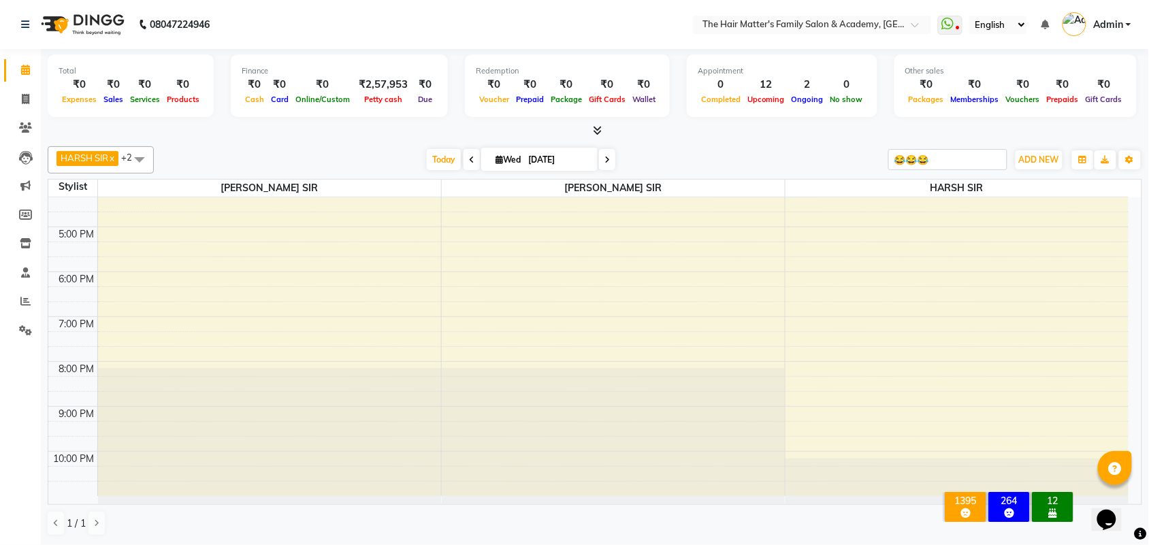
click at [960, 172] on div "HARSH SIR x [PERSON_NAME] SIR x [PERSON_NAME] SIR x +2 Select All HIMESH SIR. […" at bounding box center [595, 341] width 1095 height 401
click at [960, 172] on div "HARSH SIR x [PERSON_NAME] SIR x [PERSON_NAME] SIR x +2 Select All HIMESH SIR. […" at bounding box center [595, 159] width 1095 height 27
click at [959, 168] on div "HARSH SIR x [PERSON_NAME] SIR x [PERSON_NAME] SIR x +2 Select All HIMESH SIR. […" at bounding box center [595, 159] width 1095 height 27
click at [959, 167] on input "😂😂😂" at bounding box center [948, 159] width 119 height 21
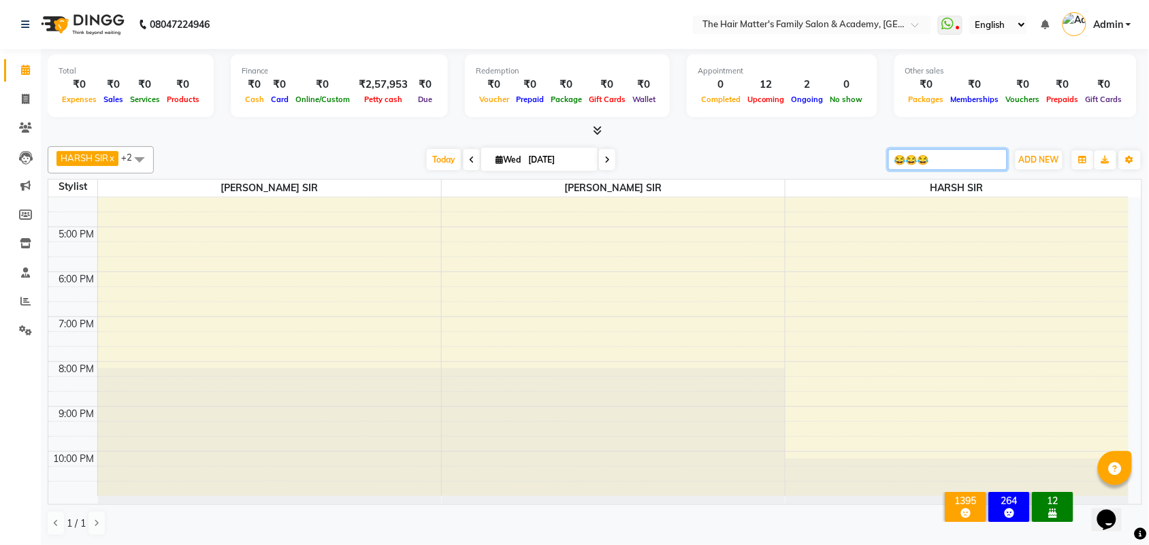
click at [959, 167] on input "😂😂😂" at bounding box center [948, 159] width 119 height 21
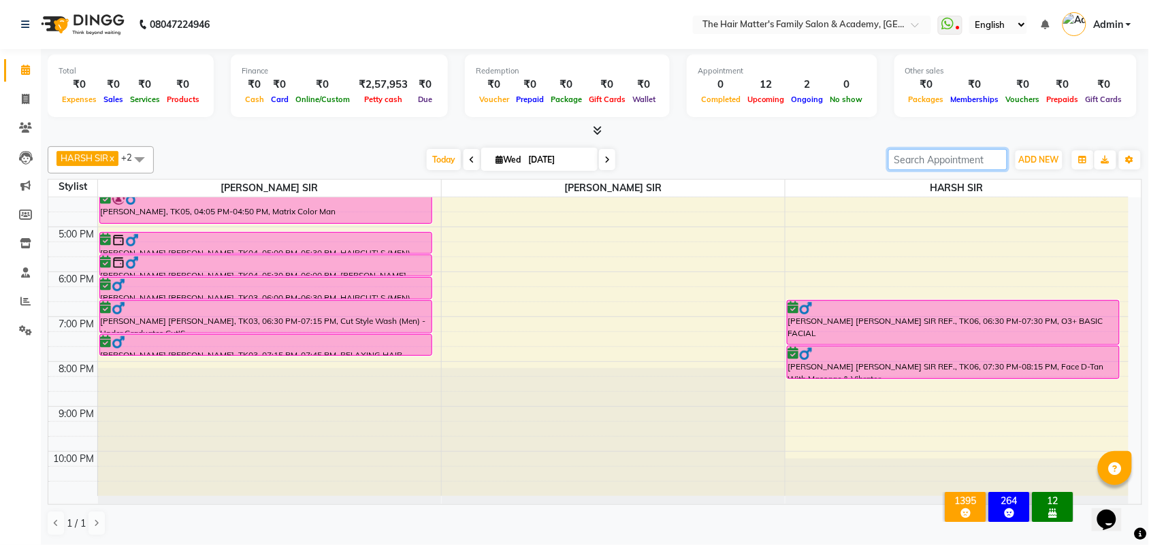
click at [950, 165] on input "search" at bounding box center [948, 159] width 119 height 21
click at [954, 150] on input "search" at bounding box center [948, 159] width 119 height 21
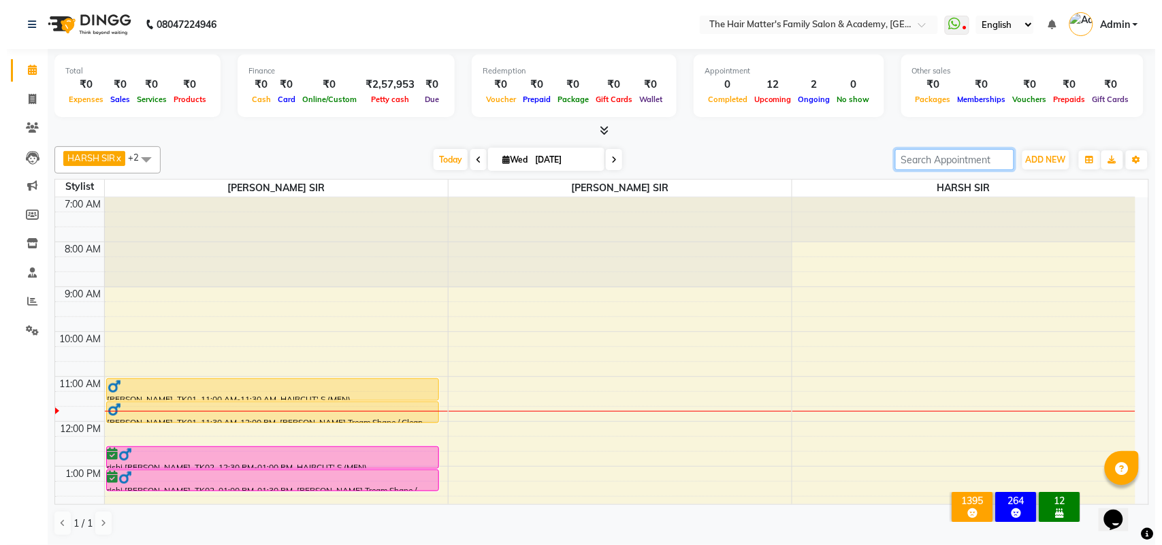
scroll to position [0, 0]
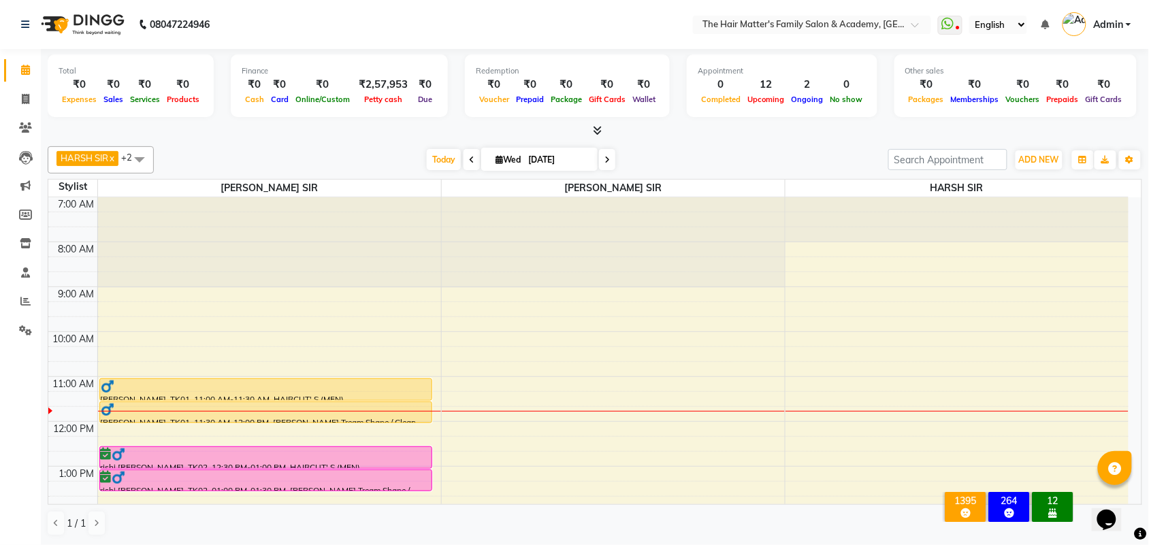
click at [709, 168] on div "[DATE] [DATE]" at bounding box center [521, 160] width 721 height 20
click at [710, 164] on div "[DATE] [DATE]" at bounding box center [521, 160] width 721 height 20
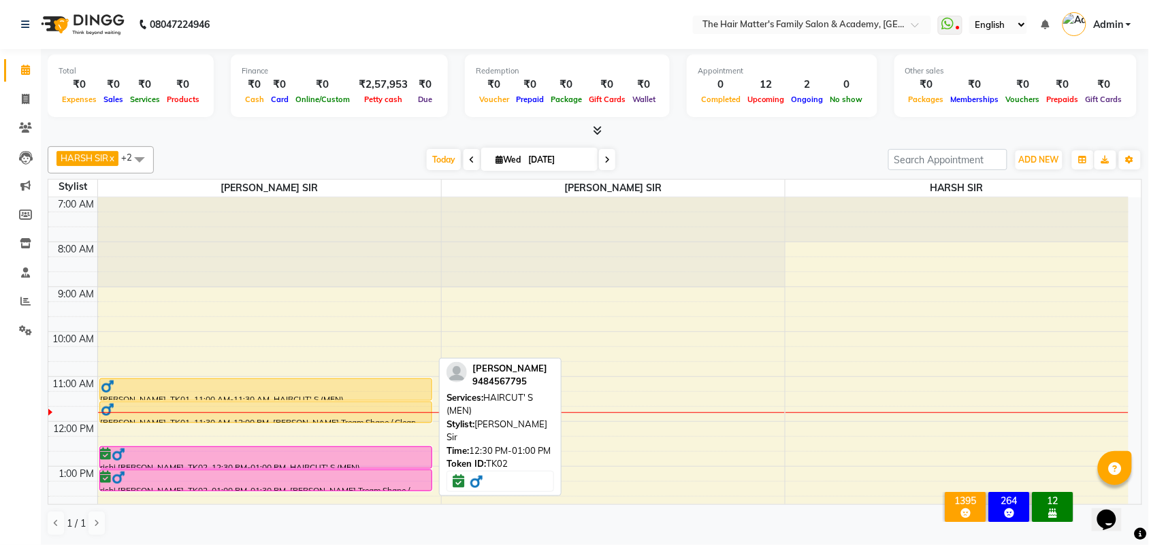
click at [318, 458] on div at bounding box center [266, 455] width 330 height 14
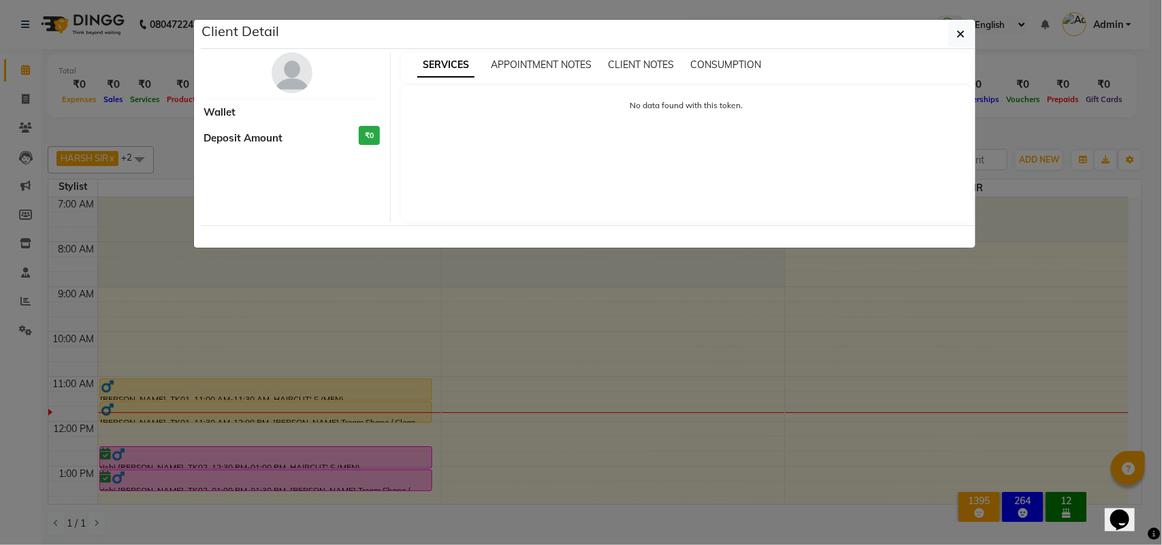
select select "6"
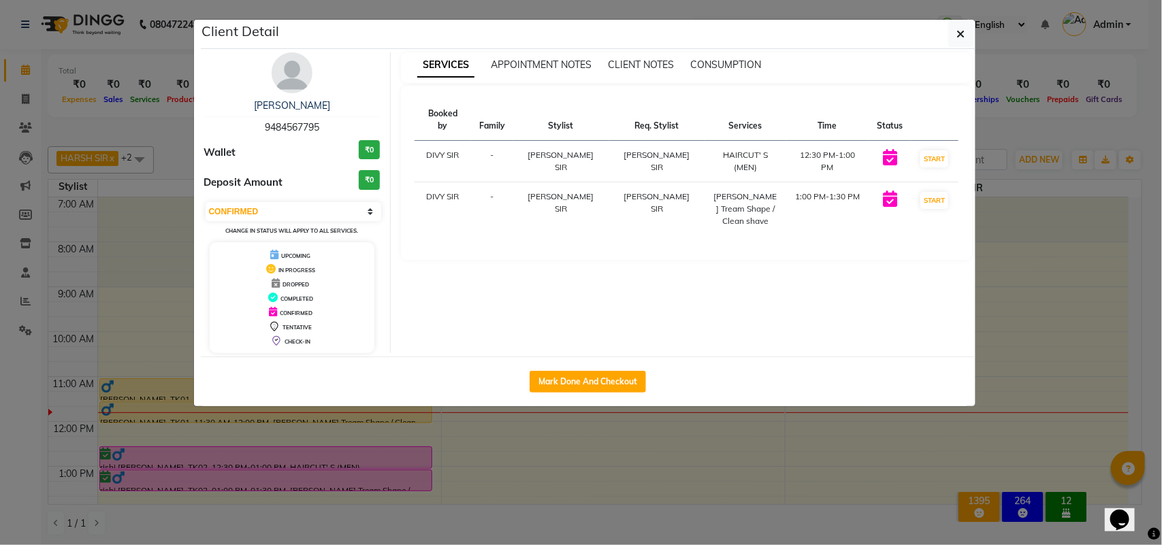
click at [300, 127] on span "9484567795" at bounding box center [292, 127] width 54 height 12
copy span "9484567795"
click at [315, 123] on span "9484567795" at bounding box center [292, 127] width 54 height 12
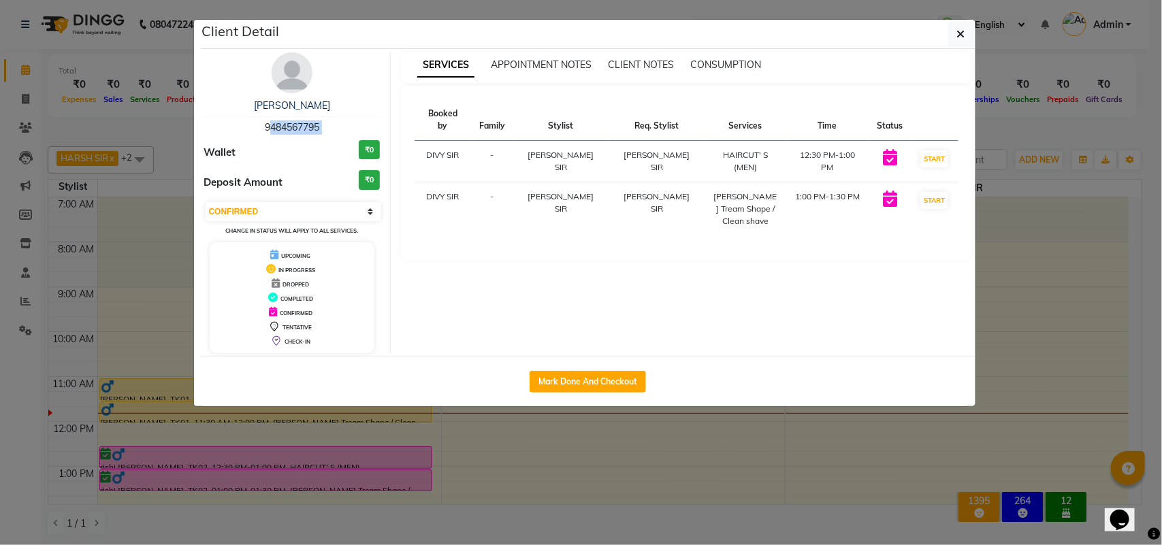
click at [315, 123] on span "9484567795" at bounding box center [292, 127] width 54 height 12
click at [964, 33] on icon "button" at bounding box center [961, 34] width 8 height 11
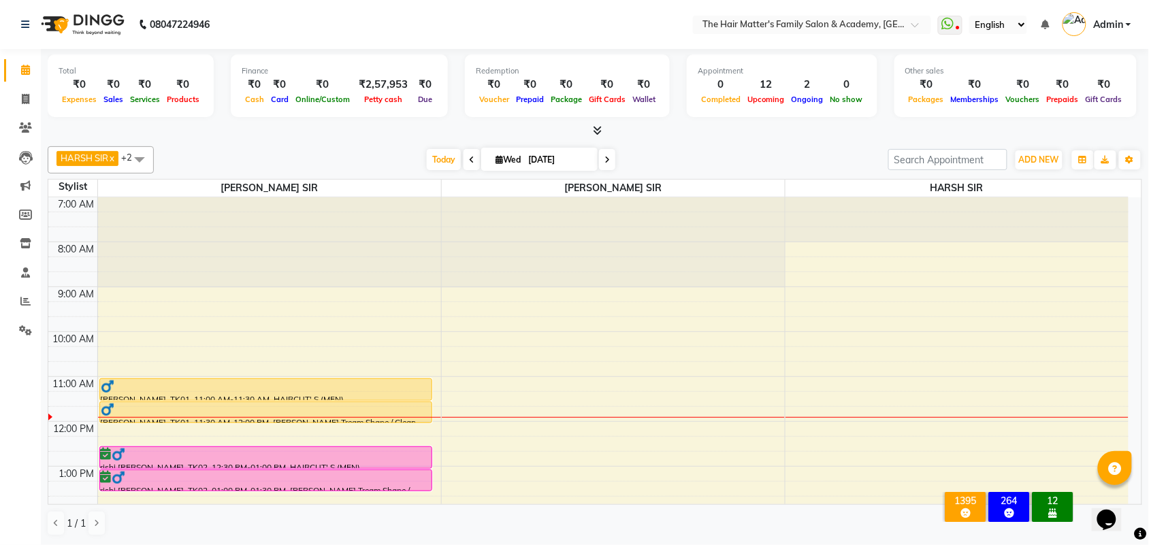
click at [1132, 16] on ul "WhatsApp Status ✕ Status: Disconnected Most Recent Message: [DATE] 03:03 PM Rec…" at bounding box center [1038, 25] width 200 height 22
click at [1128, 21] on link "Admin" at bounding box center [1097, 25] width 69 height 22
click at [1074, 96] on link "Sign out" at bounding box center [1062, 97] width 125 height 21
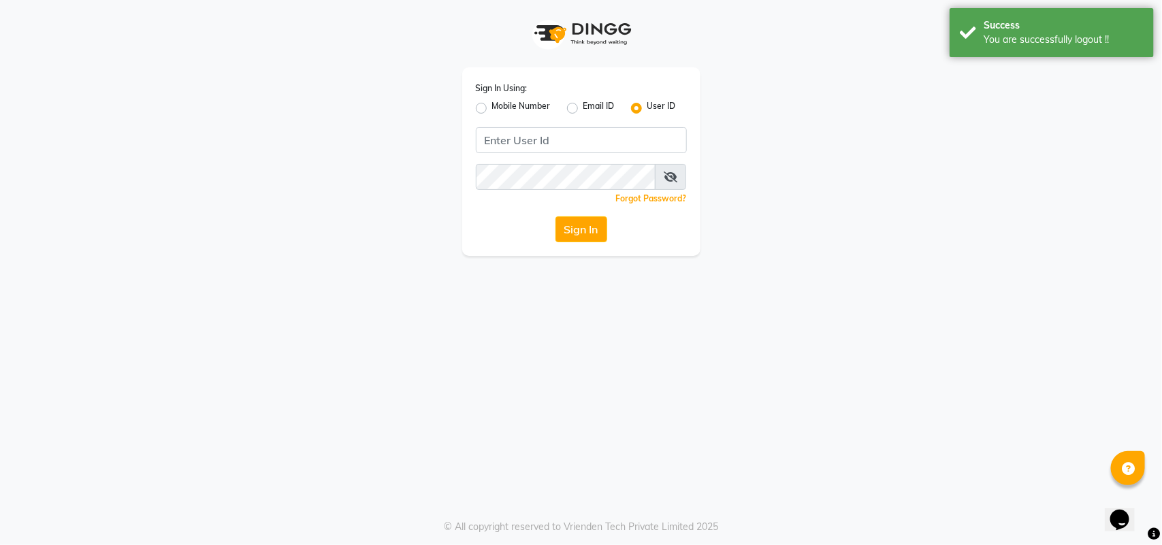
click at [492, 110] on label "Mobile Number" at bounding box center [521, 108] width 59 height 16
click at [492, 109] on input "Mobile Number" at bounding box center [496, 104] width 9 height 9
radio input "true"
radio input "false"
click at [596, 145] on input "Username" at bounding box center [604, 140] width 165 height 26
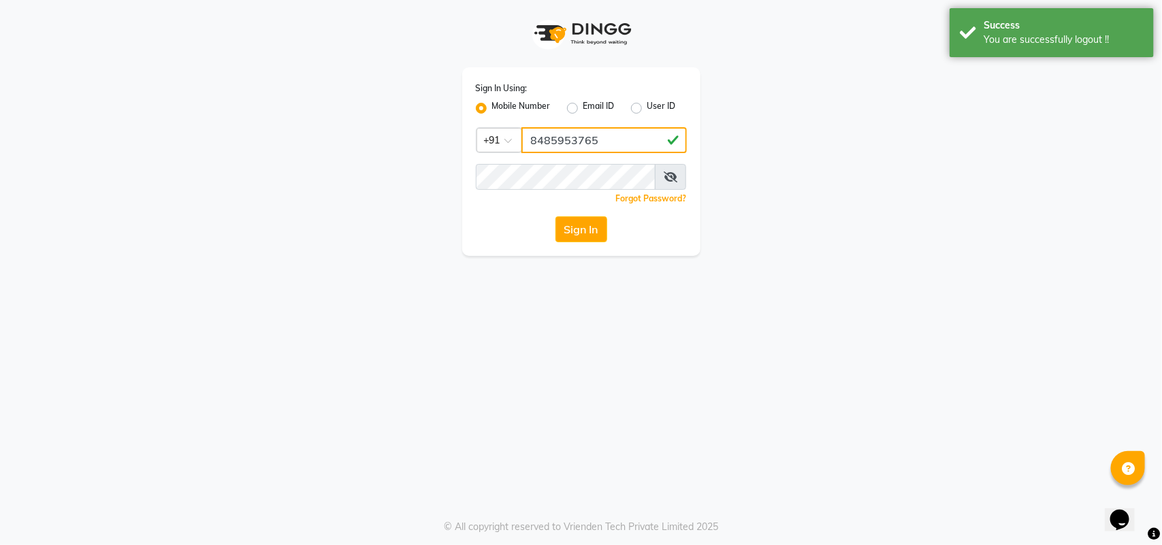
type input "8485953765"
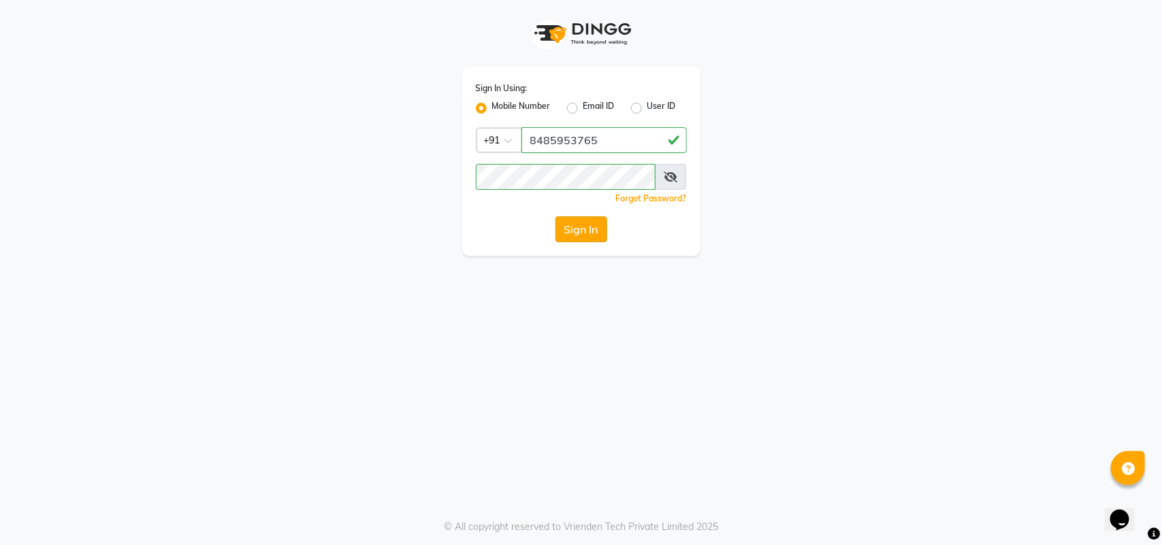
click at [594, 240] on button "Sign In" at bounding box center [582, 230] width 52 height 26
